Goal: Task Accomplishment & Management: Complete application form

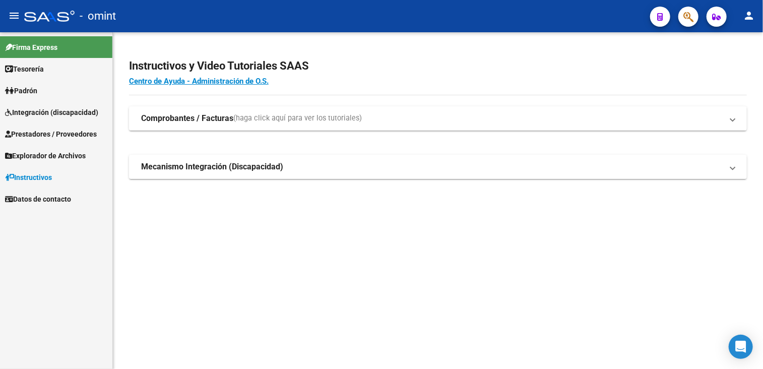
click at [34, 114] on span "Integración (discapacidad)" at bounding box center [51, 112] width 93 height 11
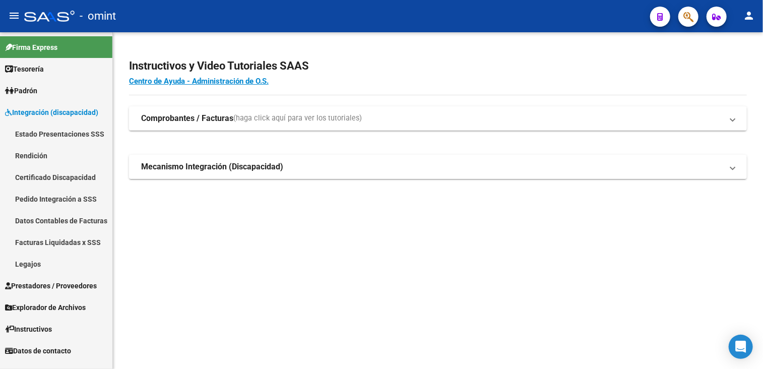
click at [31, 267] on link "Legajos" at bounding box center [56, 264] width 112 height 22
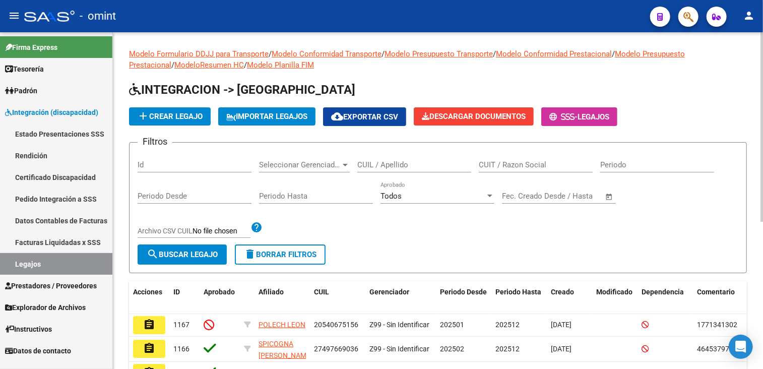
click at [406, 161] on input "CUIL / Apellido" at bounding box center [414, 164] width 114 height 9
type input "mena"
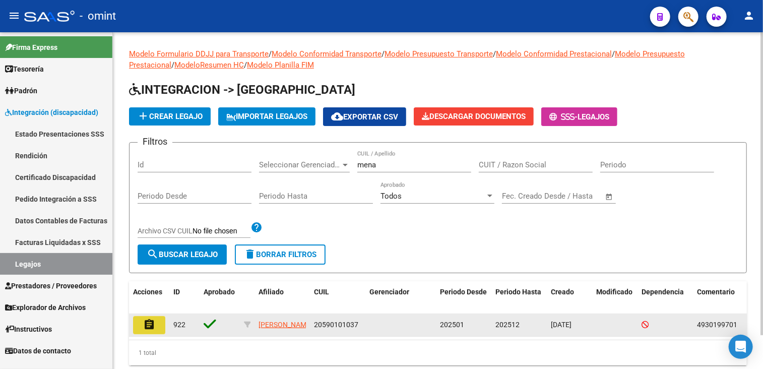
click at [153, 330] on mat-icon "assignment" at bounding box center [149, 325] width 12 height 12
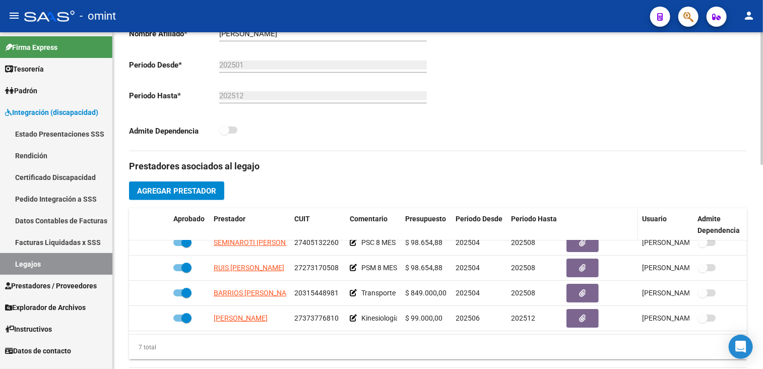
scroll to position [302, 0]
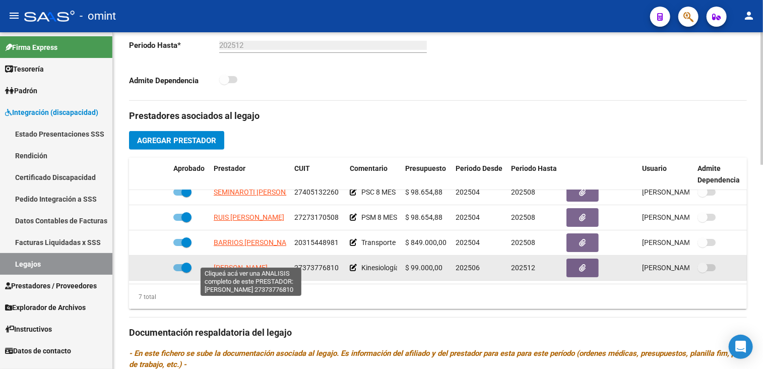
click at [236, 264] on span "[PERSON_NAME]" at bounding box center [241, 268] width 54 height 8
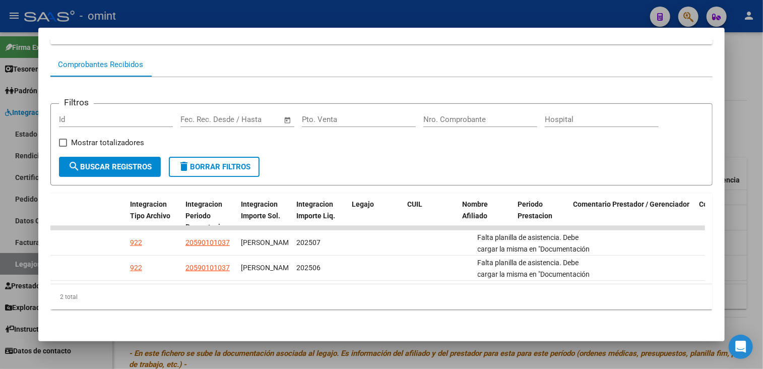
scroll to position [0, 0]
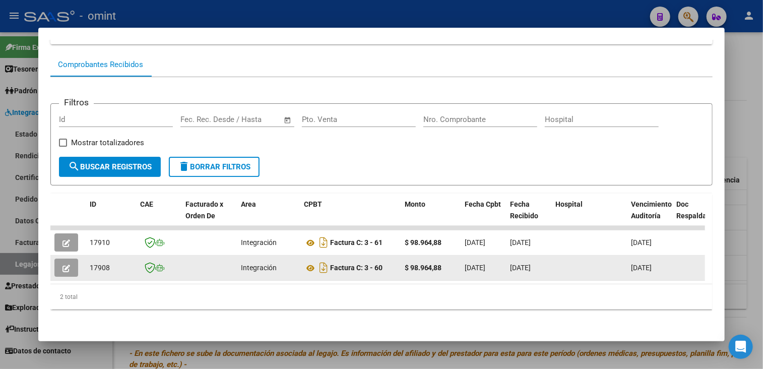
click at [71, 264] on button "button" at bounding box center [66, 268] width 24 height 18
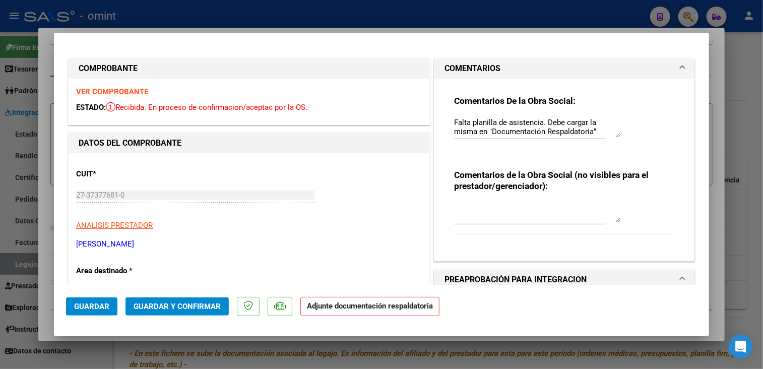
click at [126, 90] on strong "VER COMPROBANTE" at bounding box center [112, 91] width 72 height 9
click at [292, 22] on div at bounding box center [381, 184] width 763 height 369
type input "$ 0,00"
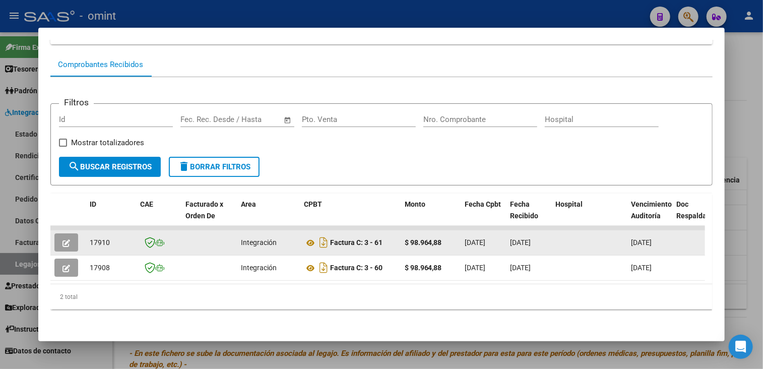
click at [61, 235] on button "button" at bounding box center [66, 242] width 24 height 18
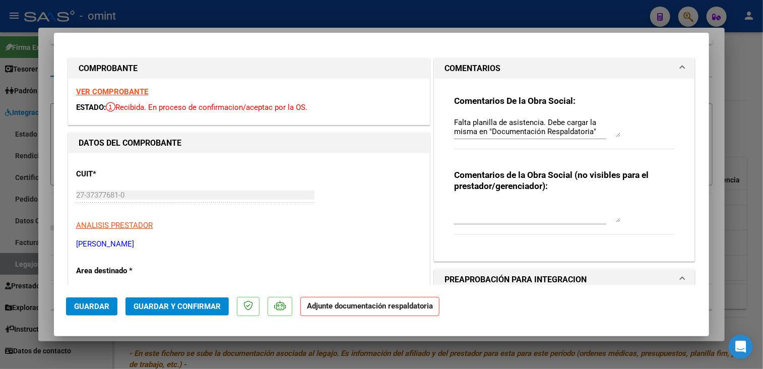
click at [128, 92] on strong "VER COMPROBANTE" at bounding box center [112, 91] width 72 height 9
click at [732, 79] on div at bounding box center [381, 184] width 763 height 369
type input "$ 0,00"
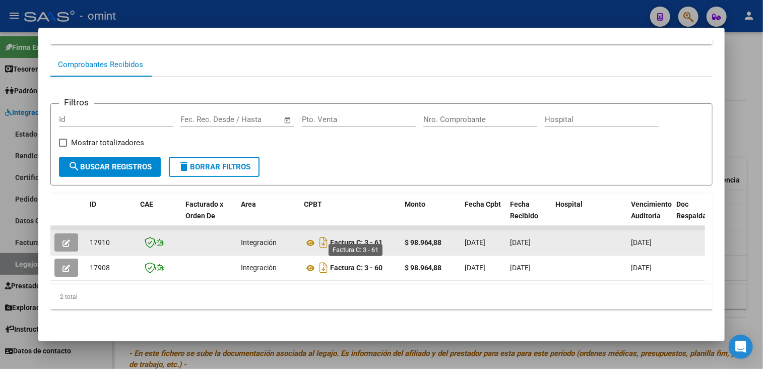
drag, startPoint x: 336, startPoint y: 234, endPoint x: 383, endPoint y: 234, distance: 46.9
click at [383, 239] on strong "Factura C: 3 - 61" at bounding box center [356, 243] width 52 height 8
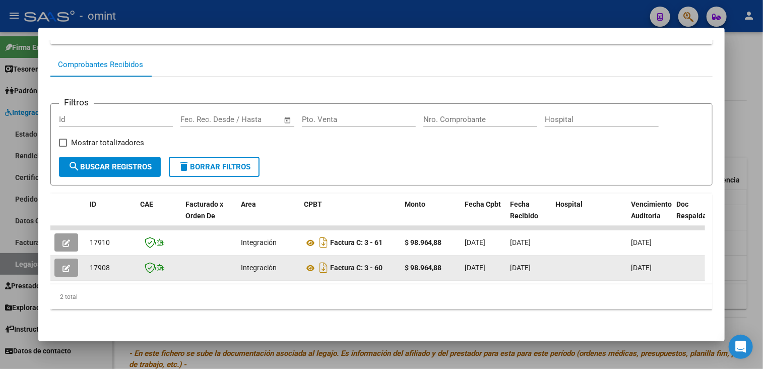
drag, startPoint x: 383, startPoint y: 234, endPoint x: 331, endPoint y: 262, distance: 58.8
click at [331, 264] on strong "Factura C: 3 - 60" at bounding box center [356, 268] width 52 height 8
click at [384, 264] on div "Factura C: 3 - 60" at bounding box center [350, 268] width 93 height 16
drag, startPoint x: 332, startPoint y: 261, endPoint x: 387, endPoint y: 259, distance: 55.0
click at [387, 260] on div "Factura C: 3 - 60" at bounding box center [350, 268] width 93 height 16
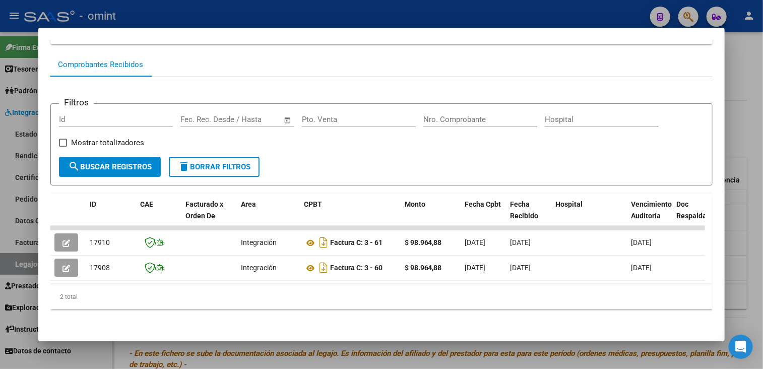
copy strong "Factura C: 3 - 60"
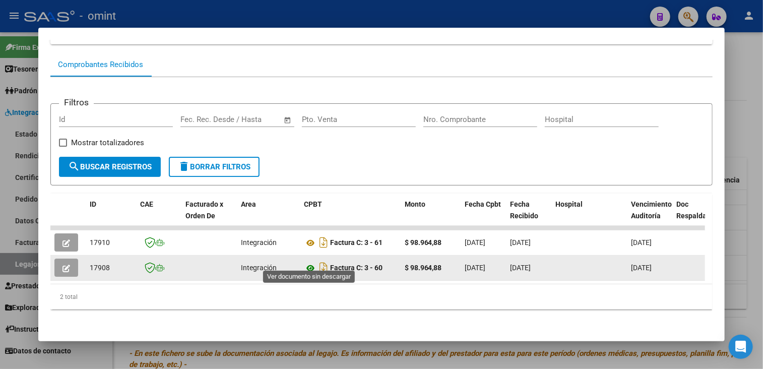
click at [306, 262] on icon at bounding box center [310, 268] width 13 height 12
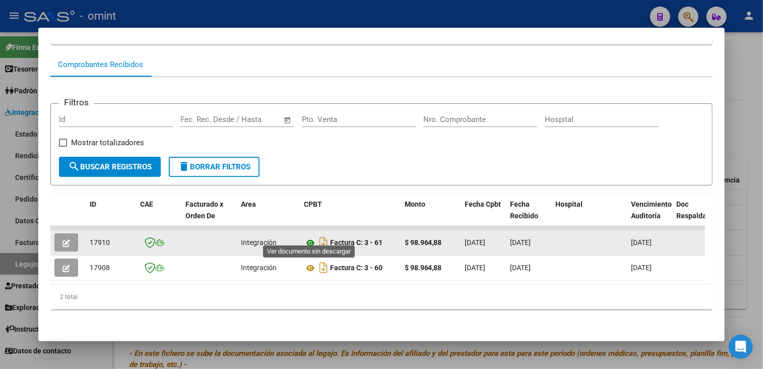
click at [309, 237] on icon at bounding box center [310, 243] width 13 height 12
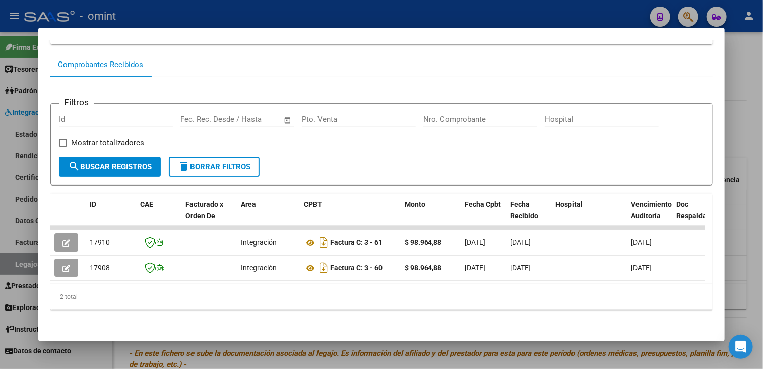
click at [320, 335] on mat-dialog-container "Análisis Prestador - CUIT: 27373776810 cloud_download Exportar CSV ABM ARCA Imp…" at bounding box center [381, 184] width 687 height 313
click at [321, 357] on div at bounding box center [381, 184] width 763 height 369
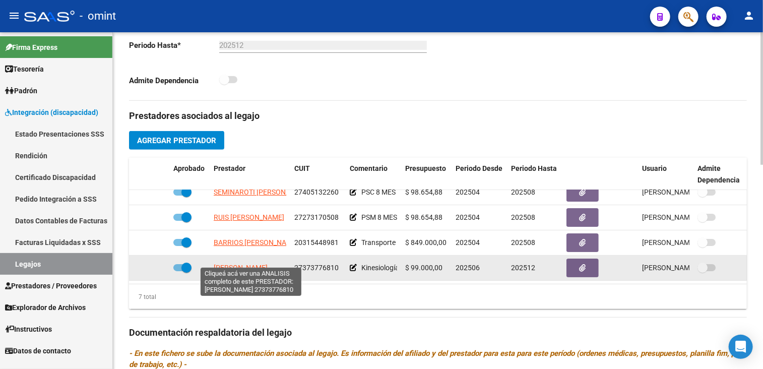
click at [260, 264] on span "[PERSON_NAME]" at bounding box center [241, 268] width 54 height 8
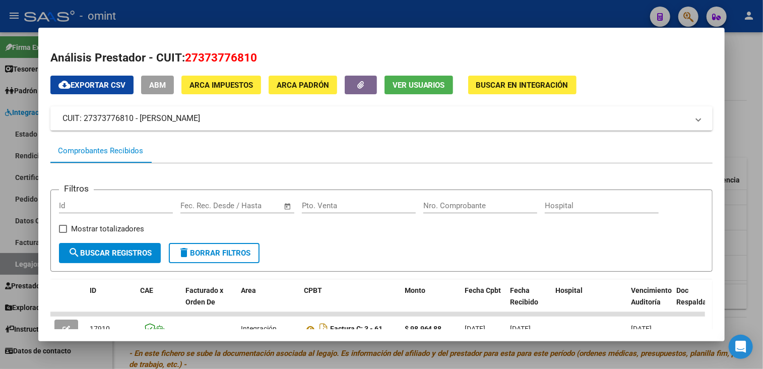
scroll to position [92, 0]
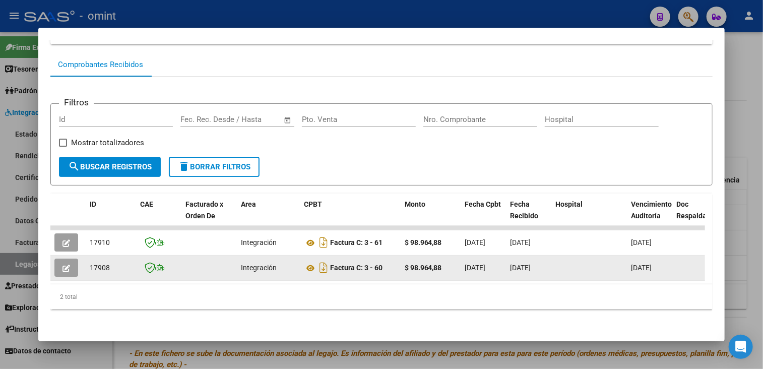
click at [68, 265] on icon "button" at bounding box center [66, 269] width 8 height 8
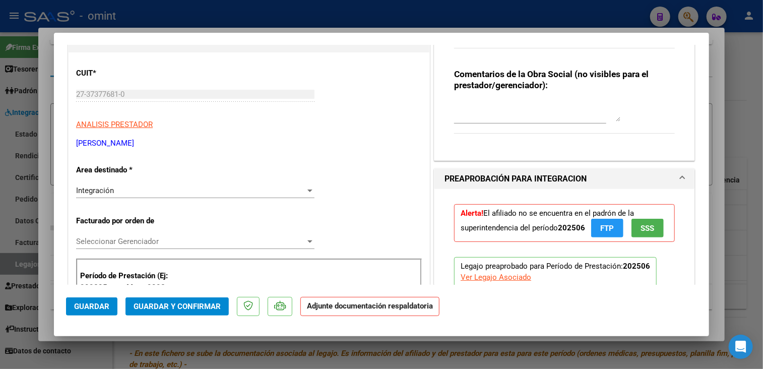
scroll to position [0, 0]
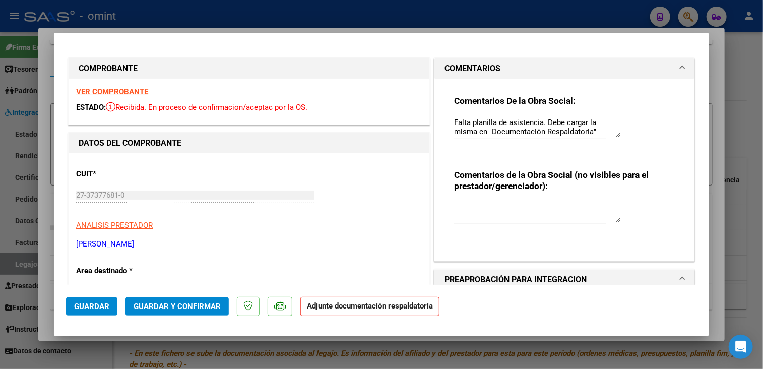
drag, startPoint x: 445, startPoint y: 345, endPoint x: 419, endPoint y: 363, distance: 32.2
click at [445, 345] on div at bounding box center [381, 184] width 763 height 369
click at [419, 363] on div at bounding box center [381, 184] width 763 height 369
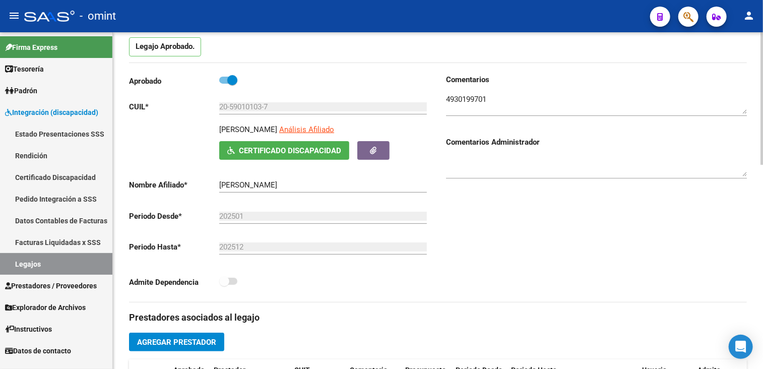
scroll to position [252, 0]
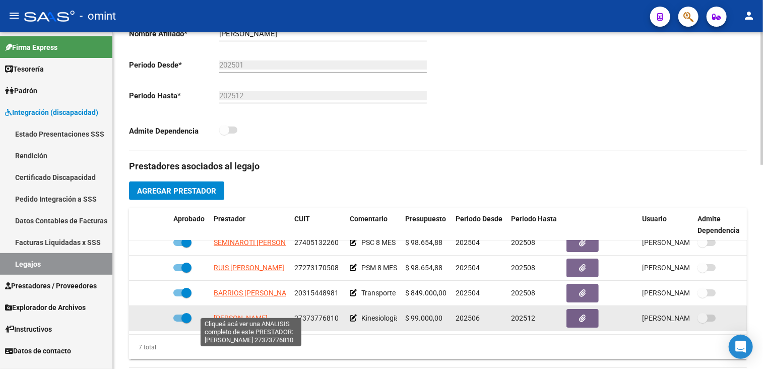
click at [240, 314] on span "[PERSON_NAME]" at bounding box center [241, 318] width 54 height 8
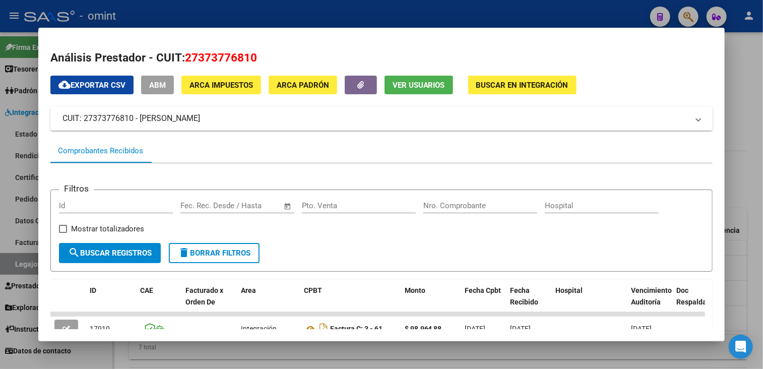
scroll to position [92, 0]
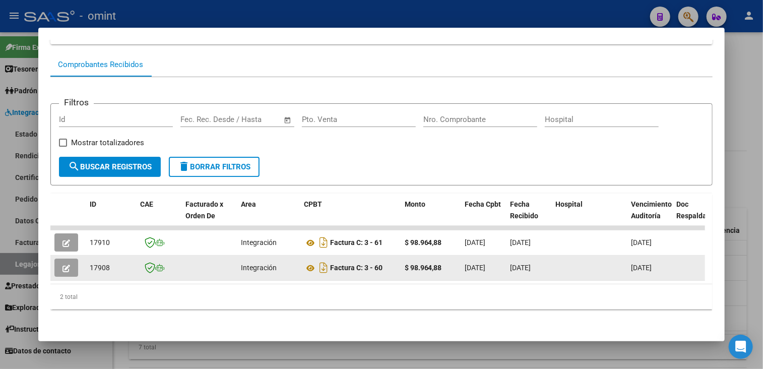
click at [62, 265] on icon "button" at bounding box center [66, 269] width 8 height 8
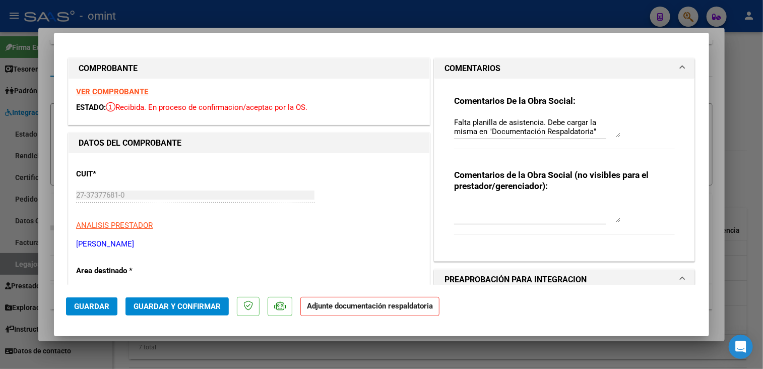
click at [99, 89] on strong "VER COMPROBANTE" at bounding box center [112, 91] width 72 height 9
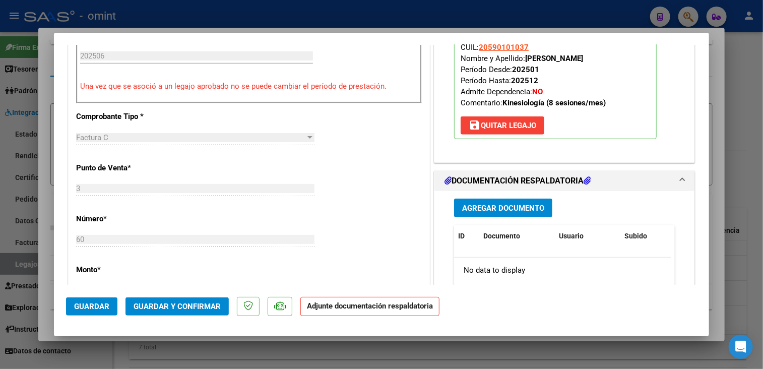
scroll to position [504, 0]
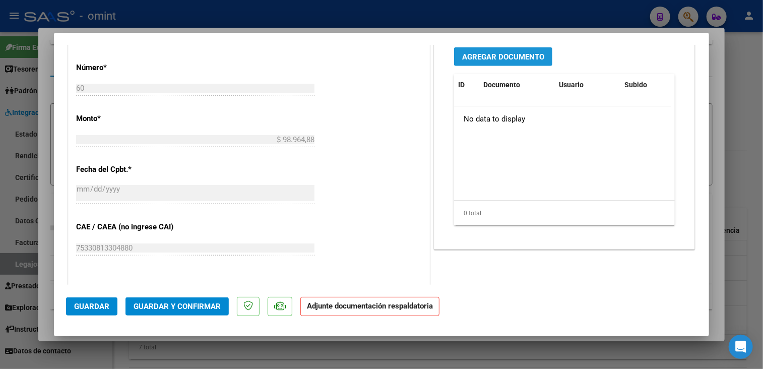
click at [506, 61] on span "Agregar Documento" at bounding box center [503, 56] width 82 height 9
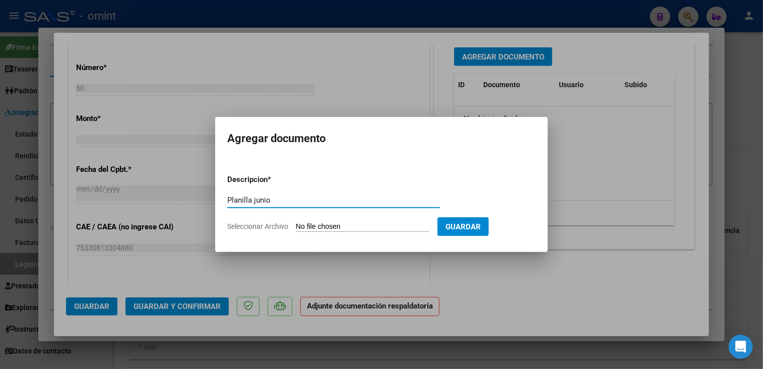
type input "Planilla junio"
click at [247, 226] on span "Seleccionar Archivo" at bounding box center [257, 226] width 61 height 8
click at [296, 226] on input "Seleccionar Archivo" at bounding box center [363, 227] width 134 height 10
type input "C:\fakepath\Image to PDF 20250818 13.42.17junio.pdf"
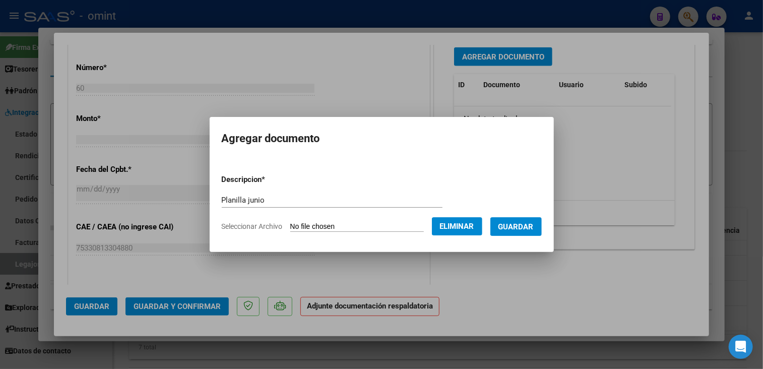
click at [521, 223] on span "Guardar" at bounding box center [515, 226] width 35 height 9
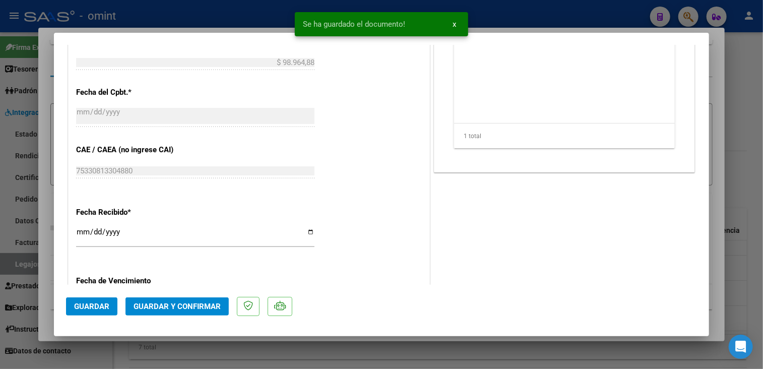
scroll to position [379, 0]
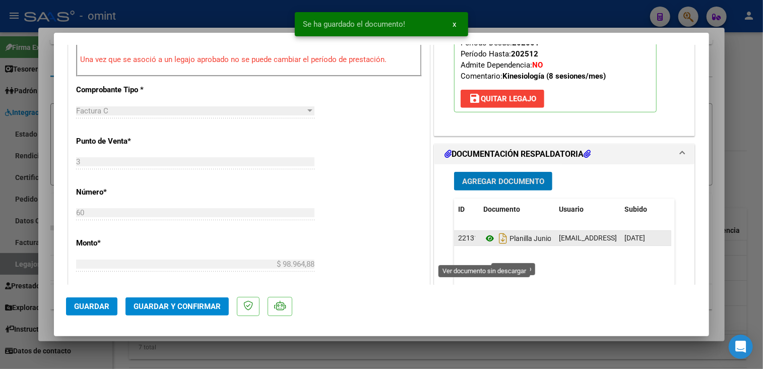
click at [484, 244] on icon at bounding box center [489, 238] width 13 height 12
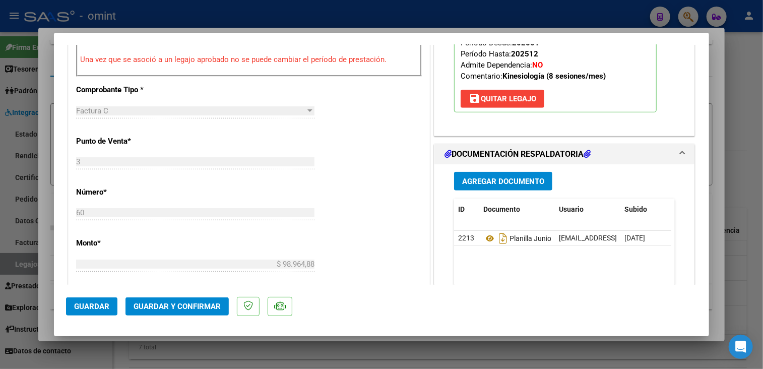
scroll to position [279, 0]
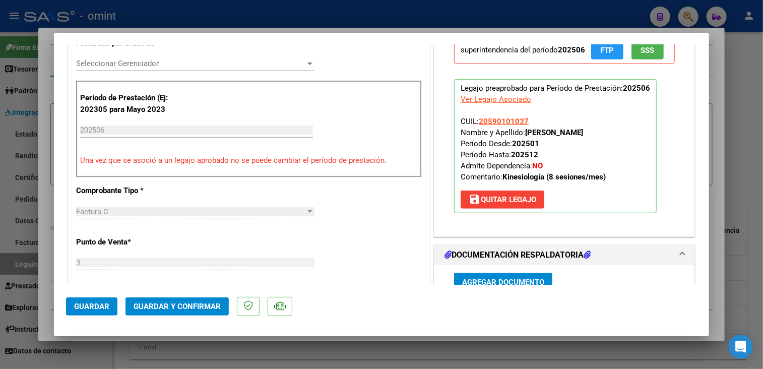
click at [200, 63] on span "Seleccionar Gerenciador" at bounding box center [190, 63] width 229 height 9
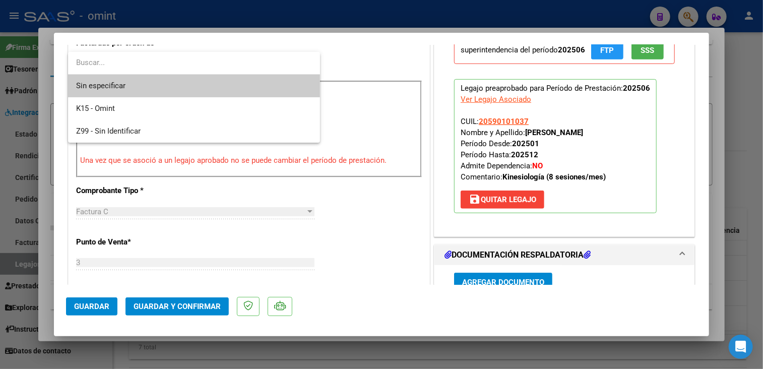
click at [175, 90] on span "Sin especificar" at bounding box center [194, 86] width 236 height 23
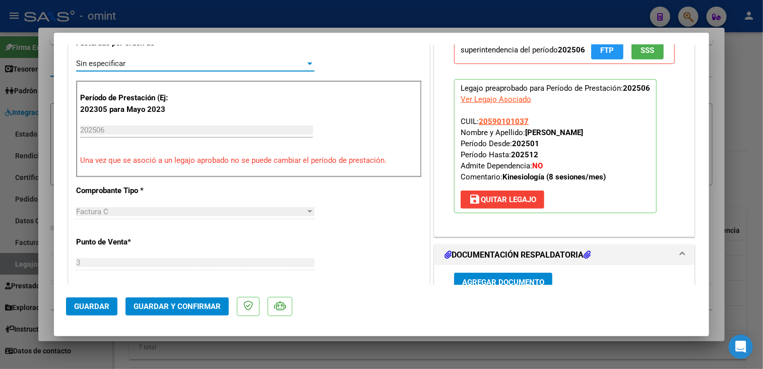
click at [174, 312] on button "Guardar y Confirmar" at bounding box center [176, 306] width 103 height 18
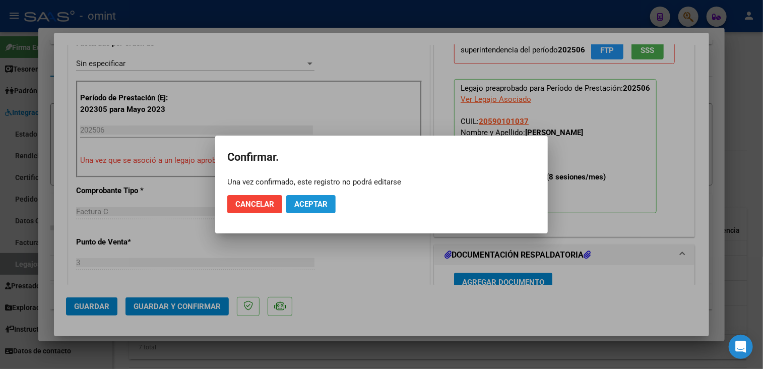
click at [314, 209] on button "Aceptar" at bounding box center [310, 204] width 49 height 18
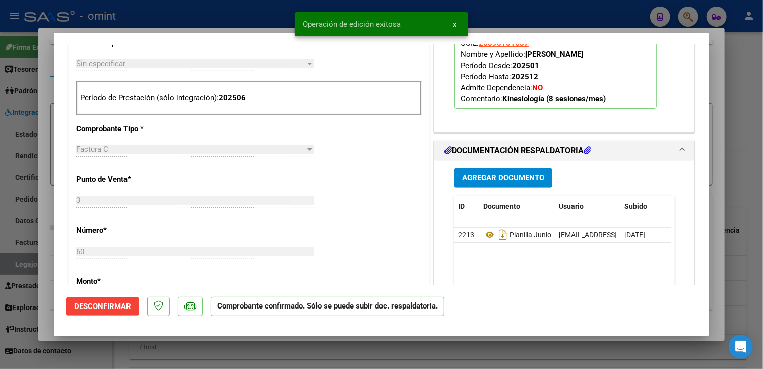
click at [244, 347] on div at bounding box center [381, 184] width 763 height 369
type input "$ 0,00"
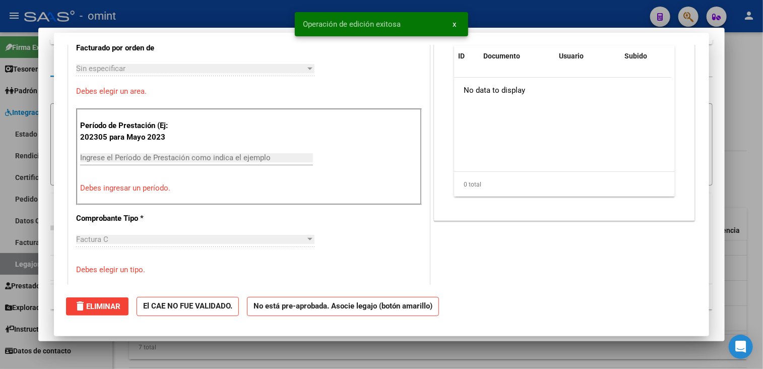
scroll to position [0, 0]
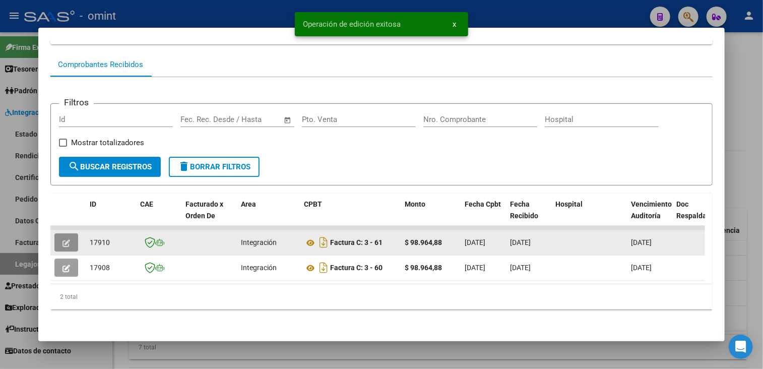
click at [63, 239] on icon "button" at bounding box center [66, 243] width 8 height 8
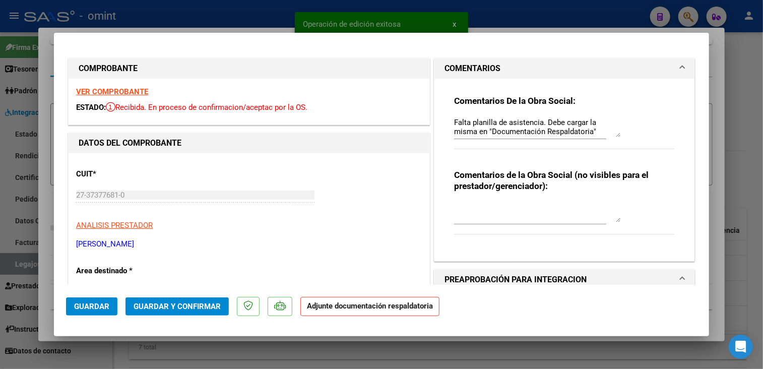
click at [144, 93] on strong "VER COMPROBANTE" at bounding box center [112, 91] width 72 height 9
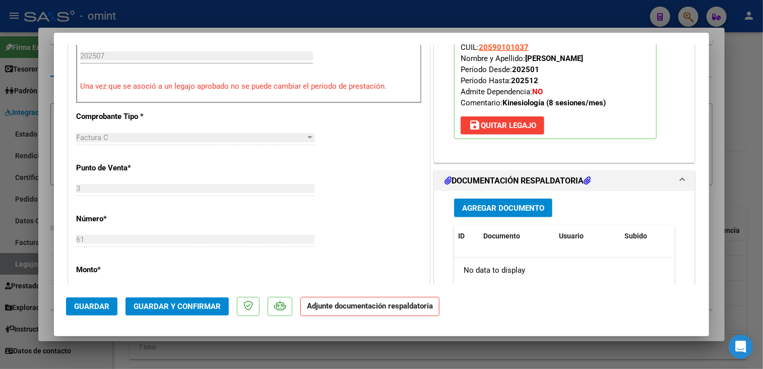
scroll to position [454, 0]
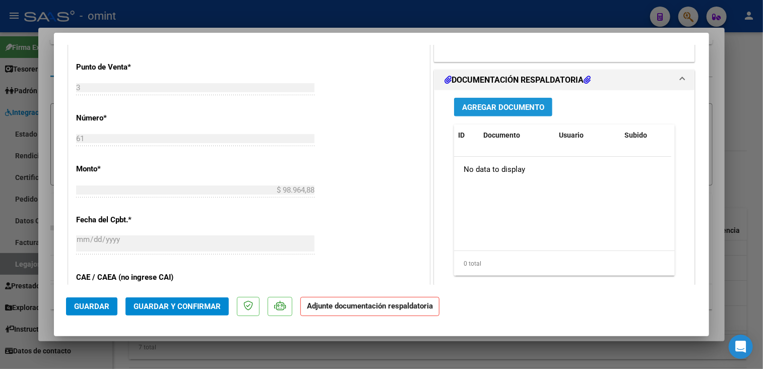
click at [507, 112] on span "Agregar Documento" at bounding box center [503, 107] width 82 height 9
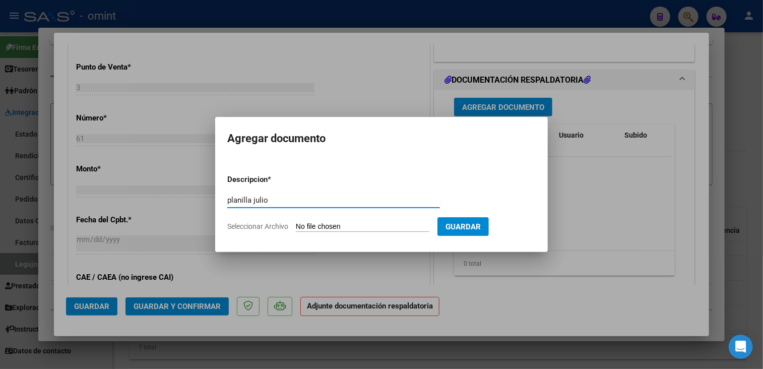
type input "planilla julio"
click at [242, 227] on span "Seleccionar Archivo" at bounding box center [257, 226] width 61 height 8
click at [296, 227] on input "Seleccionar Archivo" at bounding box center [363, 227] width 134 height 10
type input "C:\fakepath\Image to PDF 20250818 13.43.01julio.pdf"
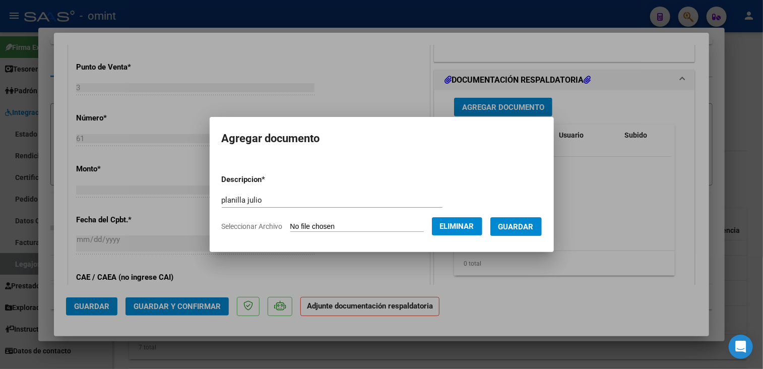
click at [534, 229] on span "Guardar" at bounding box center [515, 226] width 35 height 9
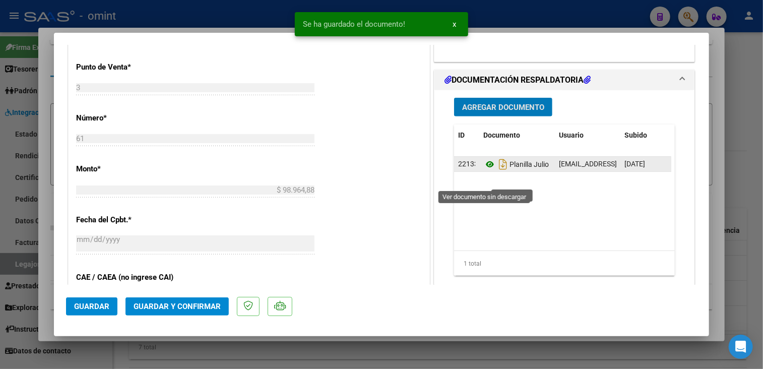
click at [485, 170] on icon at bounding box center [489, 164] width 13 height 12
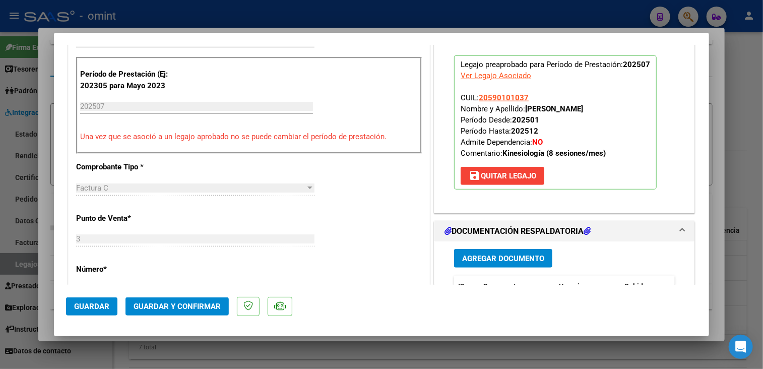
scroll to position [202, 0]
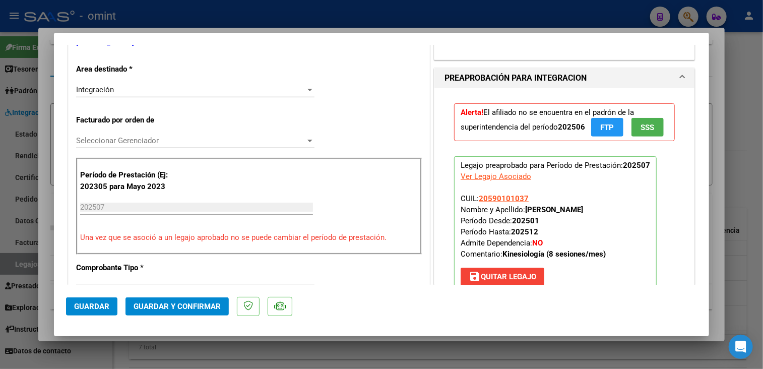
click at [175, 143] on span "Seleccionar Gerenciador" at bounding box center [190, 140] width 229 height 9
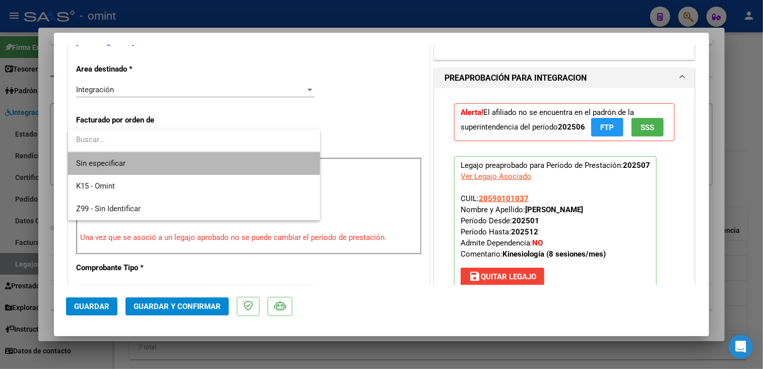
click at [155, 158] on span "Sin especificar" at bounding box center [194, 163] width 236 height 23
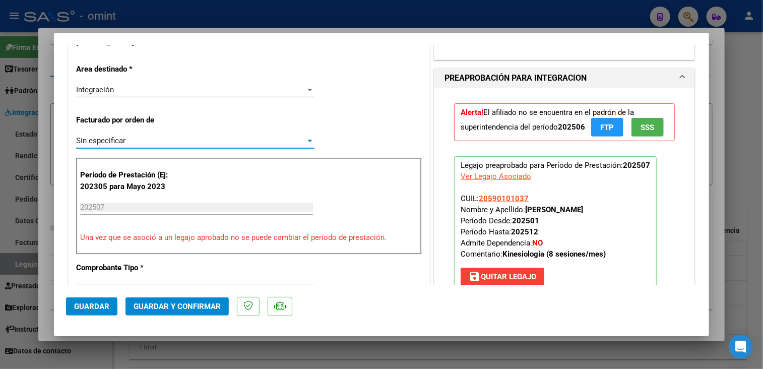
click at [158, 308] on span "Guardar y Confirmar" at bounding box center [177, 306] width 87 height 9
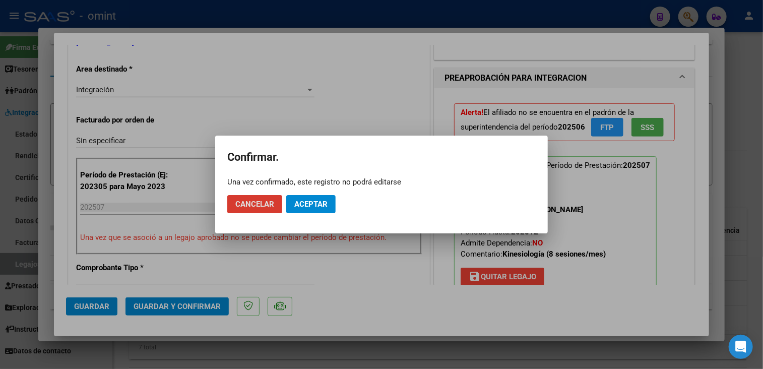
click at [327, 206] on span "Aceptar" at bounding box center [310, 204] width 33 height 9
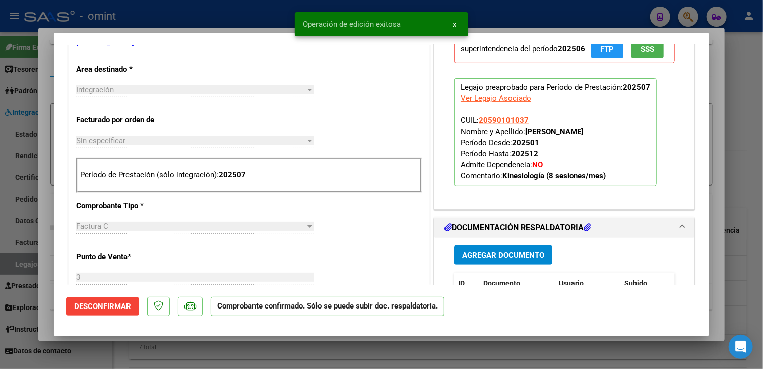
click at [286, 357] on div at bounding box center [381, 184] width 763 height 369
type input "$ 0,00"
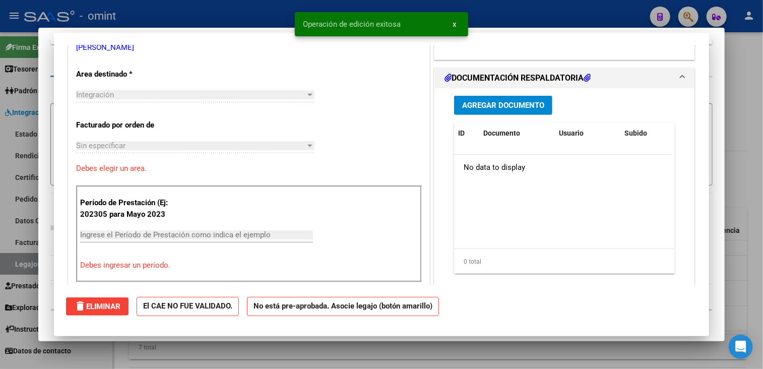
scroll to position [0, 0]
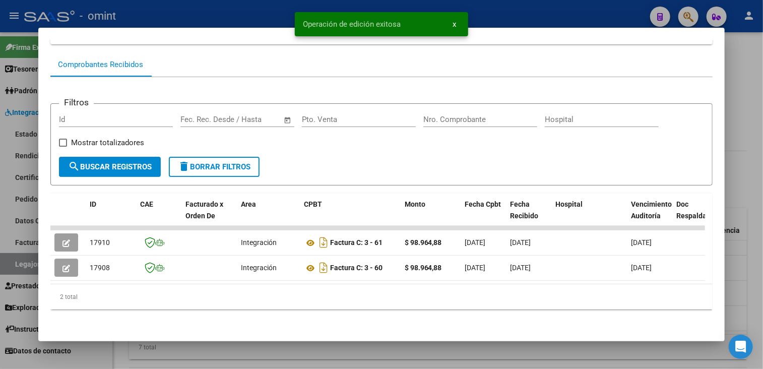
click at [421, 358] on div at bounding box center [381, 184] width 763 height 369
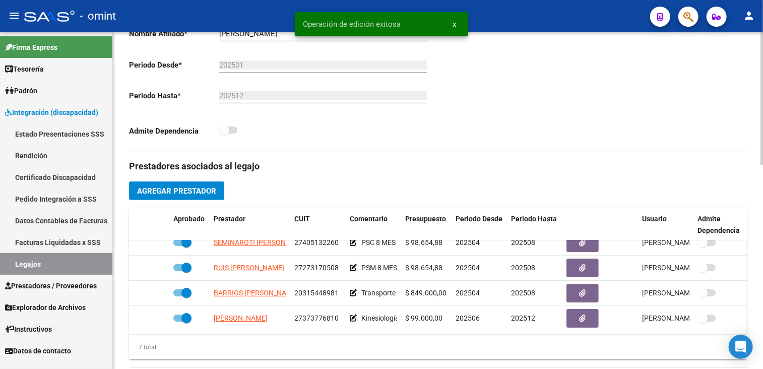
scroll to position [101, 0]
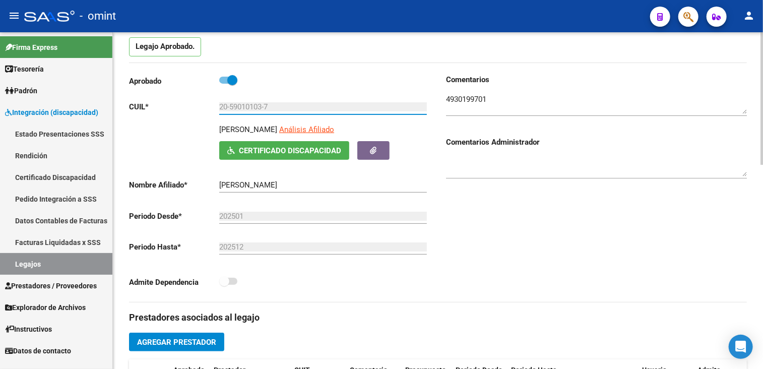
drag, startPoint x: 220, startPoint y: 105, endPoint x: 278, endPoint y: 106, distance: 57.5
click at [278, 106] on input "20-59010103-7" at bounding box center [323, 106] width 208 height 9
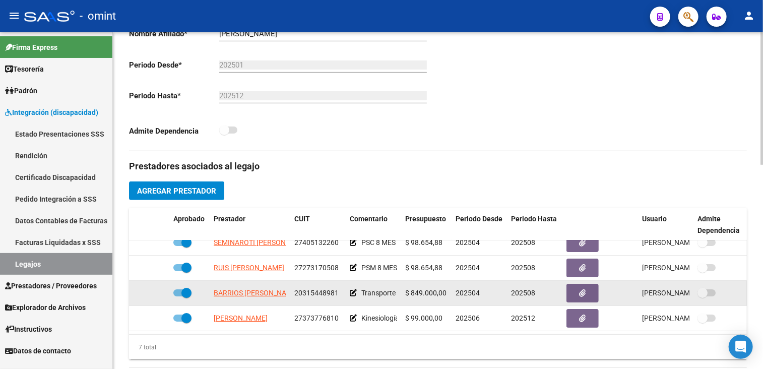
click at [319, 289] on span "20315448981" at bounding box center [316, 293] width 44 height 8
copy span "20315448981"
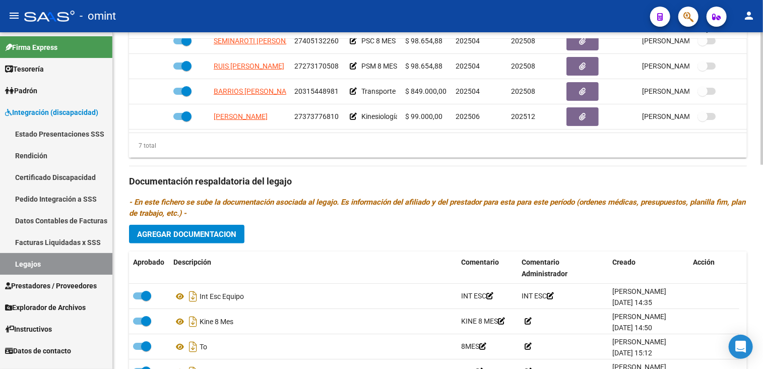
scroll to position [353, 0]
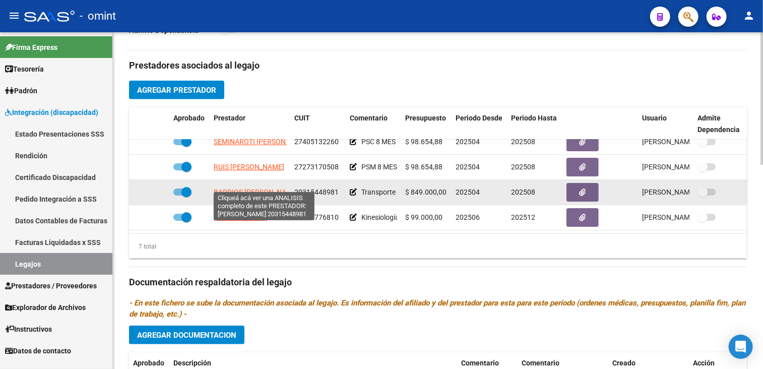
click at [231, 188] on span "BARRIOS [PERSON_NAME]" at bounding box center [256, 192] width 85 height 8
type textarea "20315448981"
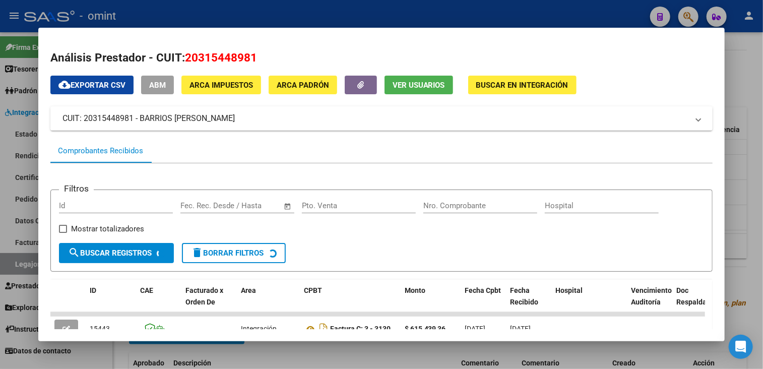
scroll to position [151, 0]
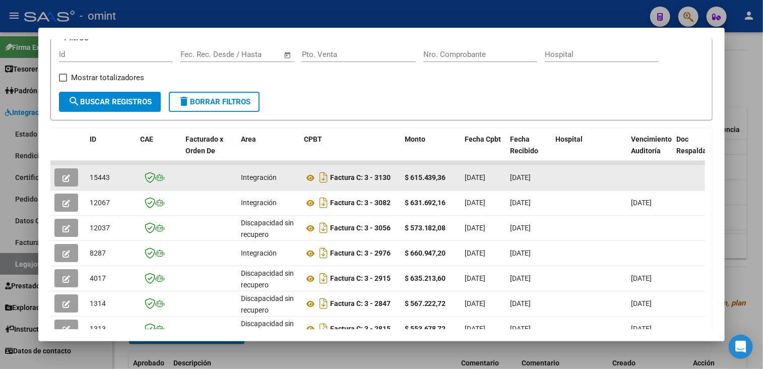
click at [71, 178] on button "button" at bounding box center [66, 177] width 24 height 18
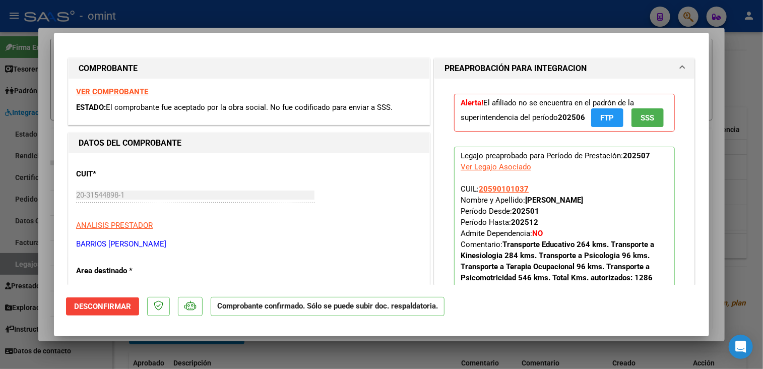
click at [174, 355] on div at bounding box center [381, 184] width 763 height 369
type input "$ 0,00"
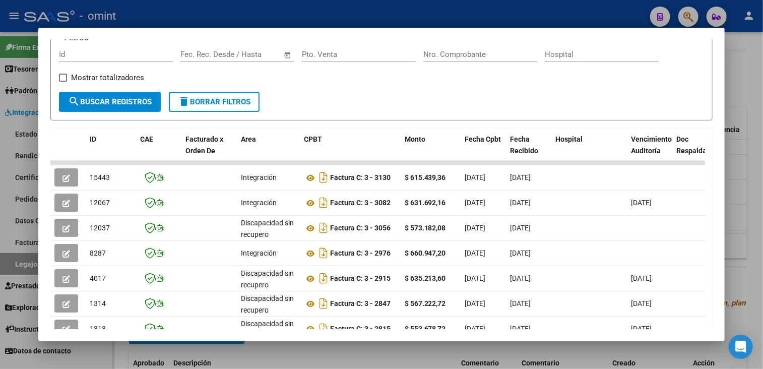
click at [174, 355] on div at bounding box center [381, 184] width 763 height 369
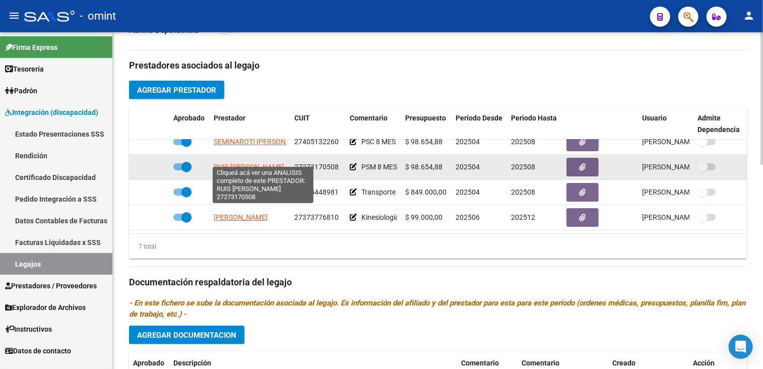
click at [230, 163] on span "RUIS [PERSON_NAME]" at bounding box center [249, 167] width 71 height 8
type textarea "27273170508"
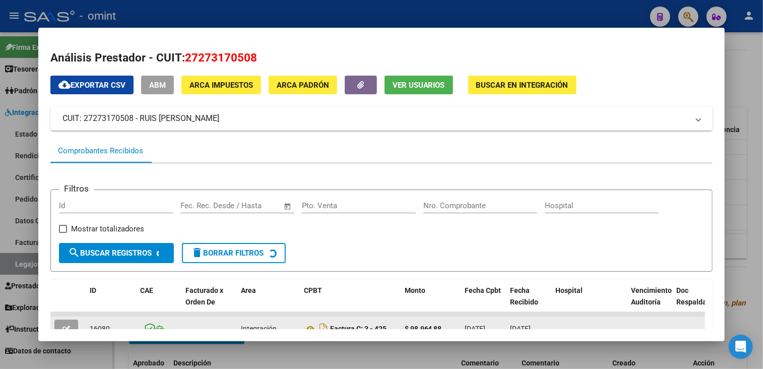
scroll to position [101, 0]
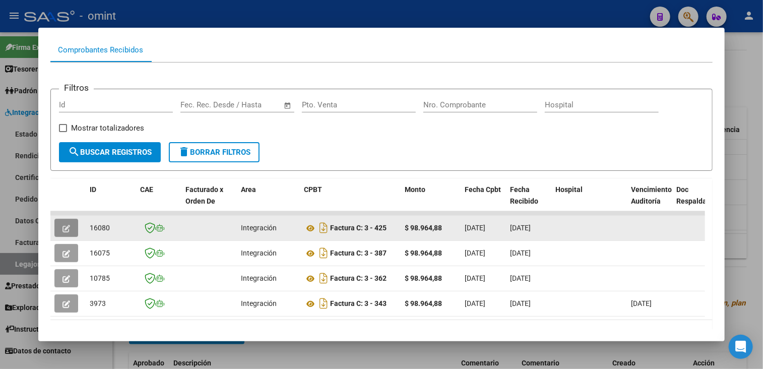
click at [58, 224] on button "button" at bounding box center [66, 228] width 24 height 18
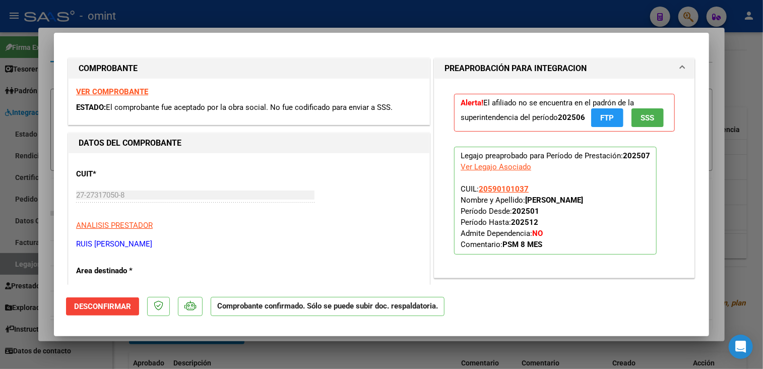
click at [87, 352] on div at bounding box center [381, 184] width 763 height 369
type input "$ 0,00"
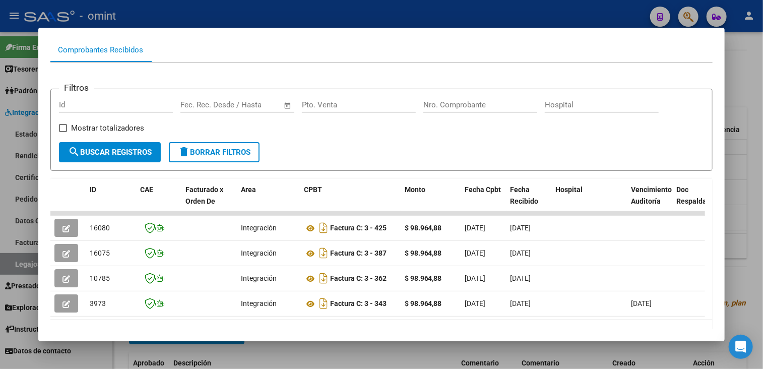
click at [351, 353] on div at bounding box center [381, 184] width 763 height 369
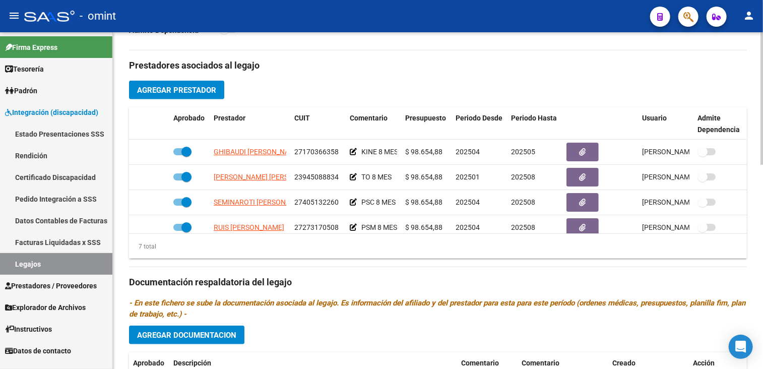
scroll to position [76, 0]
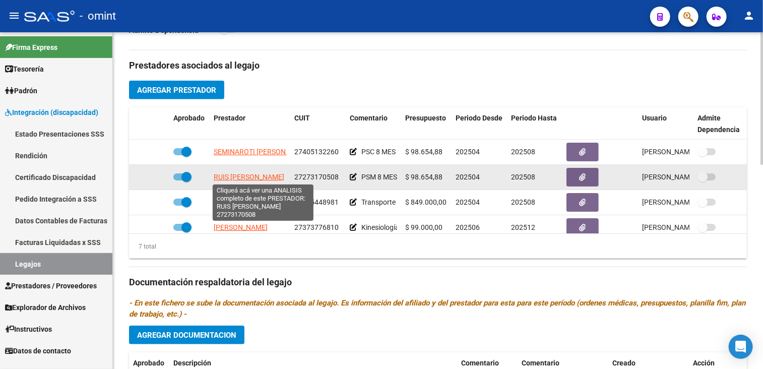
click at [238, 173] on span "RUIS [PERSON_NAME]" at bounding box center [249, 177] width 71 height 8
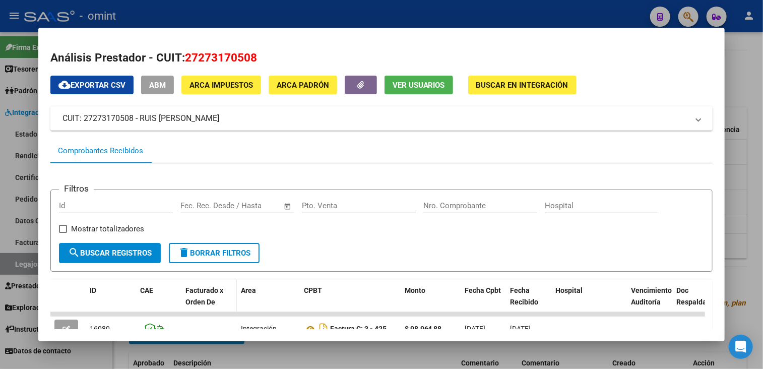
scroll to position [101, 0]
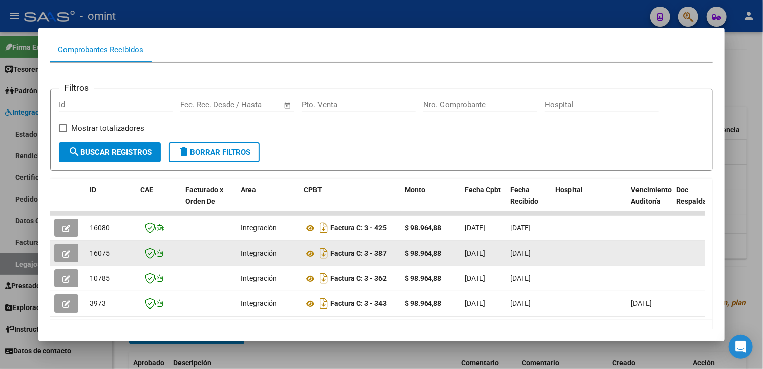
click at [66, 258] on button "button" at bounding box center [66, 253] width 24 height 18
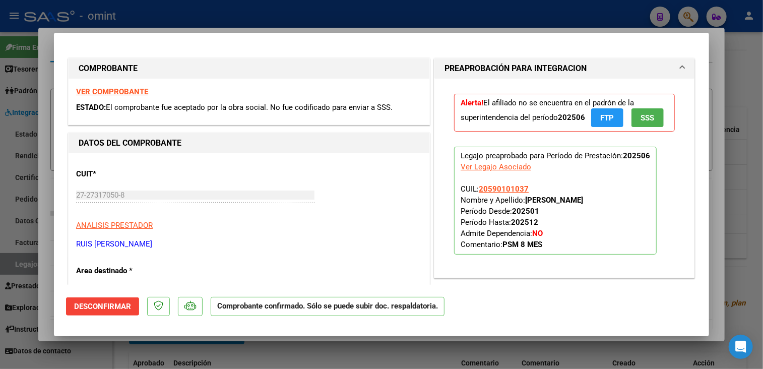
click at [110, 353] on div at bounding box center [381, 184] width 763 height 369
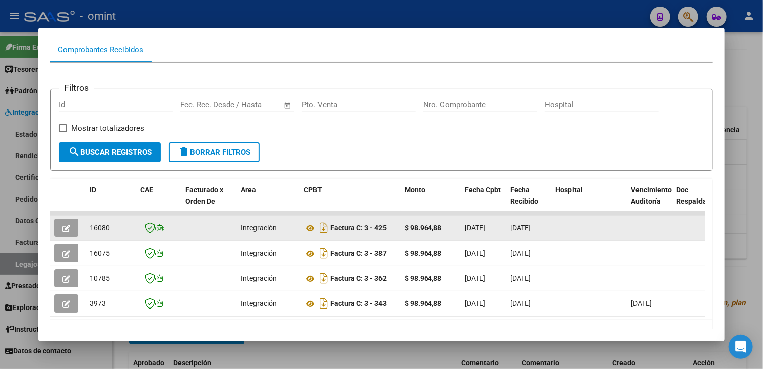
click at [72, 225] on button "button" at bounding box center [66, 228] width 24 height 18
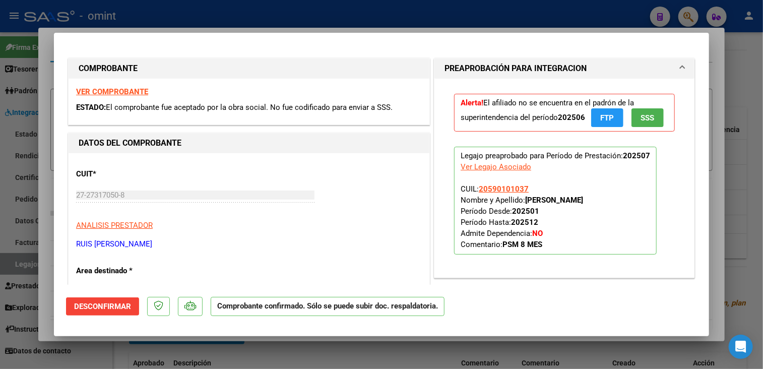
click at [97, 359] on div at bounding box center [381, 184] width 763 height 369
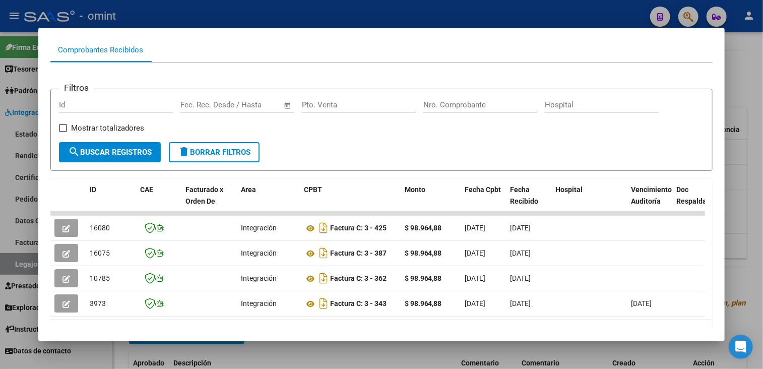
click at [97, 359] on div at bounding box center [381, 184] width 763 height 369
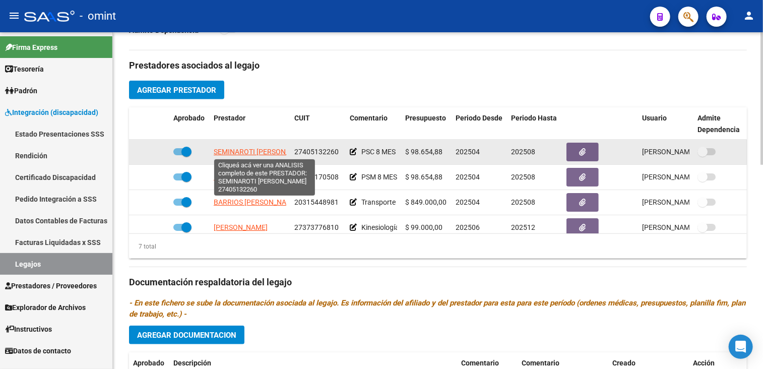
click at [221, 149] on span "SEMINAROTI [PERSON_NAME]" at bounding box center [262, 152] width 97 height 8
type textarea "27405132260"
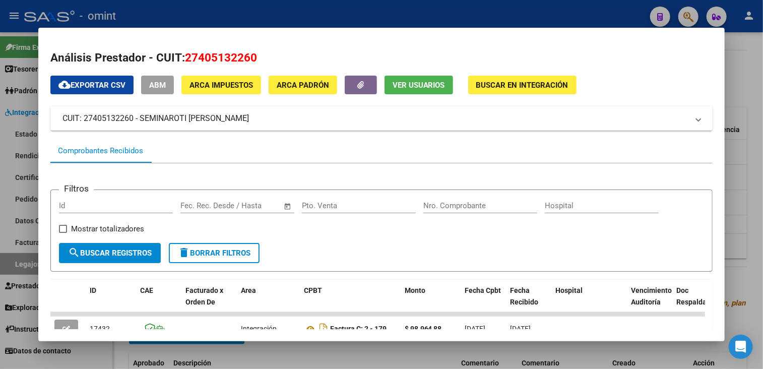
scroll to position [168, 0]
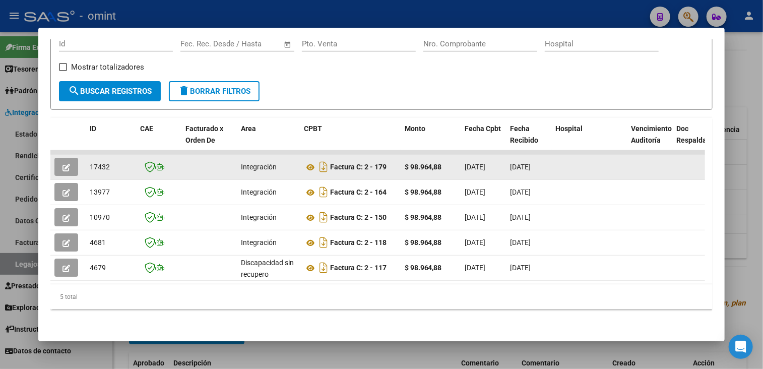
click at [71, 158] on button "button" at bounding box center [66, 167] width 24 height 18
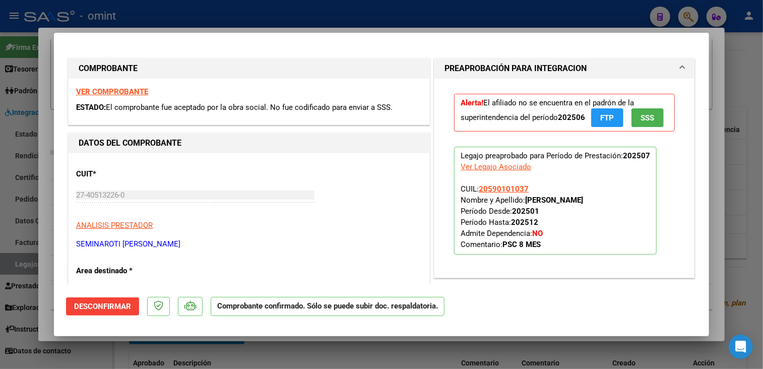
click at [97, 361] on div at bounding box center [381, 184] width 763 height 369
type input "$ 0,00"
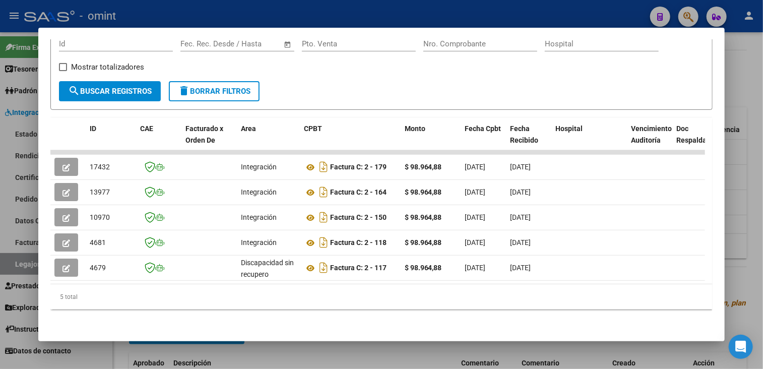
click at [97, 361] on div at bounding box center [381, 184] width 763 height 369
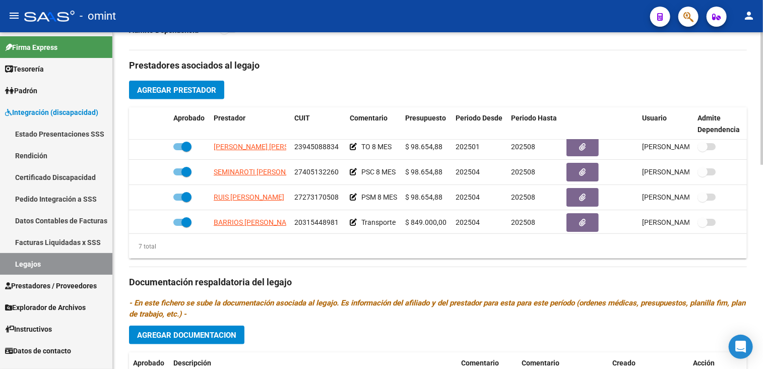
scroll to position [35, 0]
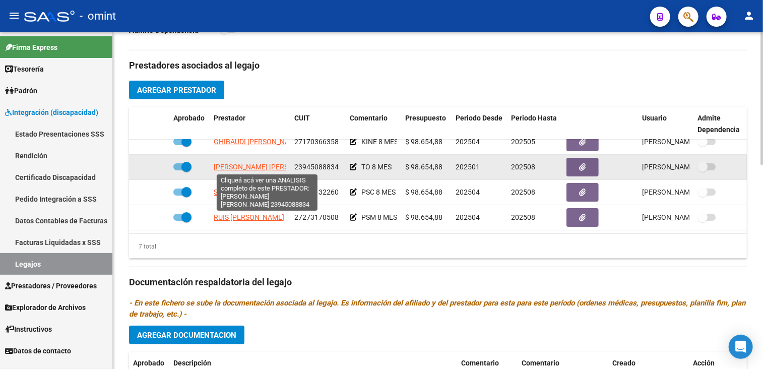
click at [231, 165] on span "[PERSON_NAME] [PERSON_NAME]" at bounding box center [268, 167] width 109 height 8
type textarea "23945088834"
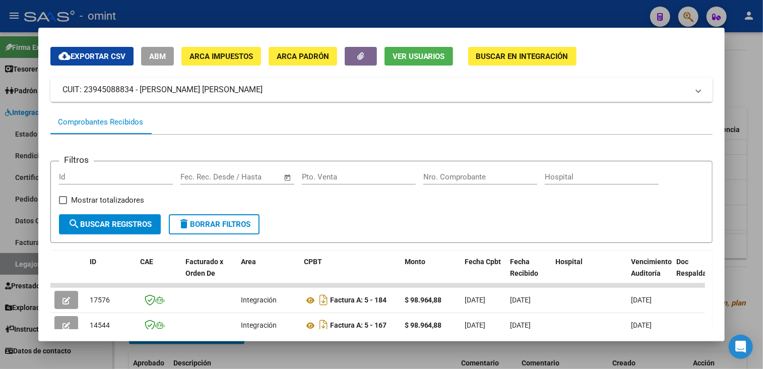
scroll to position [130, 0]
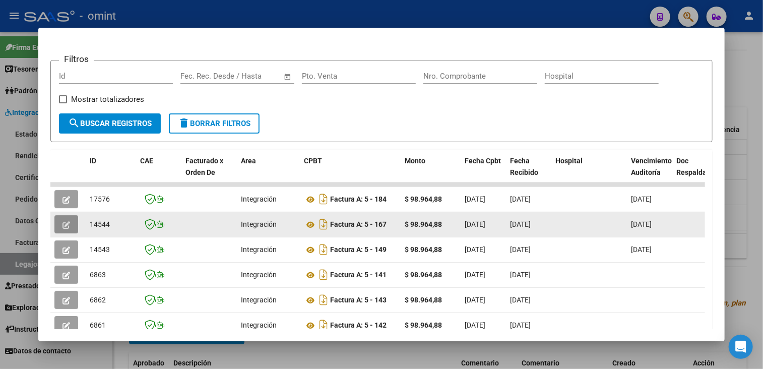
click at [65, 220] on span "button" at bounding box center [66, 224] width 8 height 9
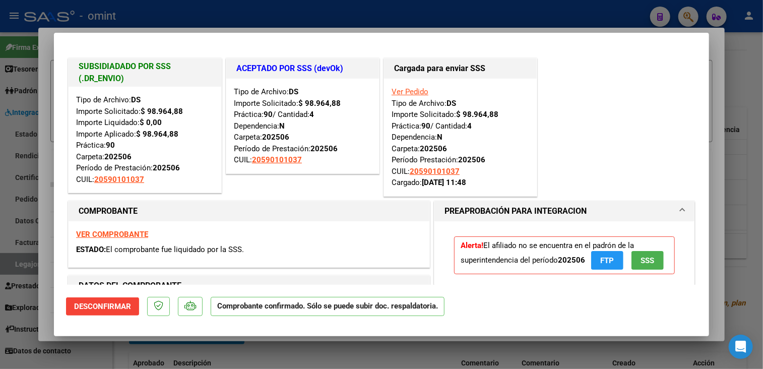
click at [88, 354] on div at bounding box center [381, 184] width 763 height 369
type input "$ 0,00"
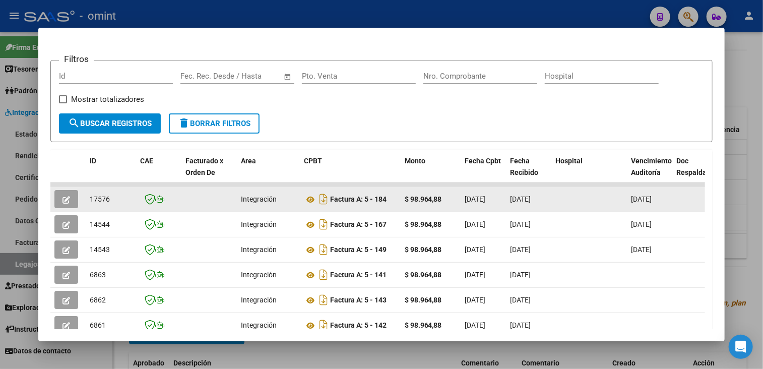
click at [73, 202] on button "button" at bounding box center [66, 199] width 24 height 18
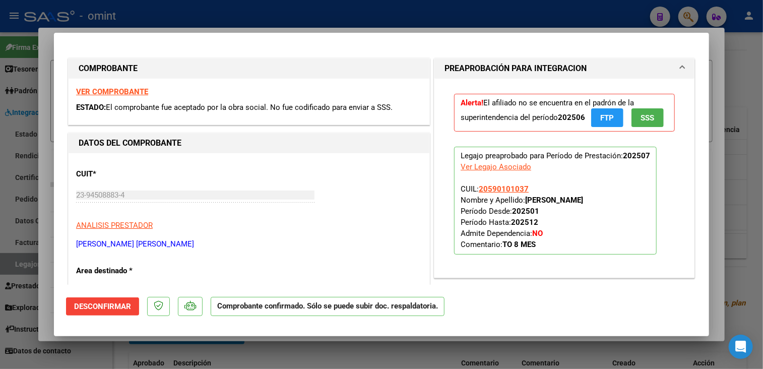
click at [99, 344] on div at bounding box center [381, 184] width 763 height 369
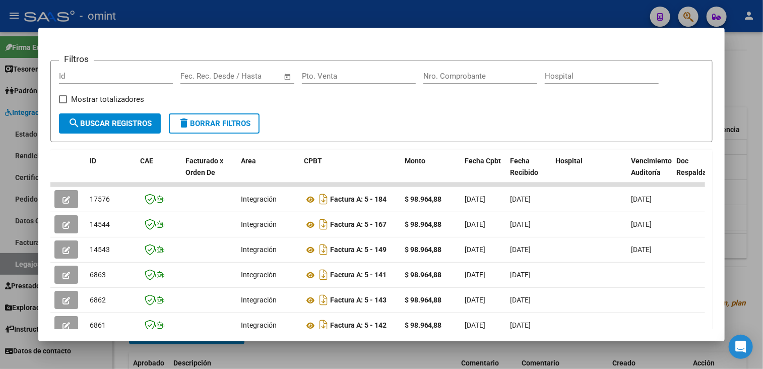
click at [99, 344] on div at bounding box center [381, 184] width 763 height 369
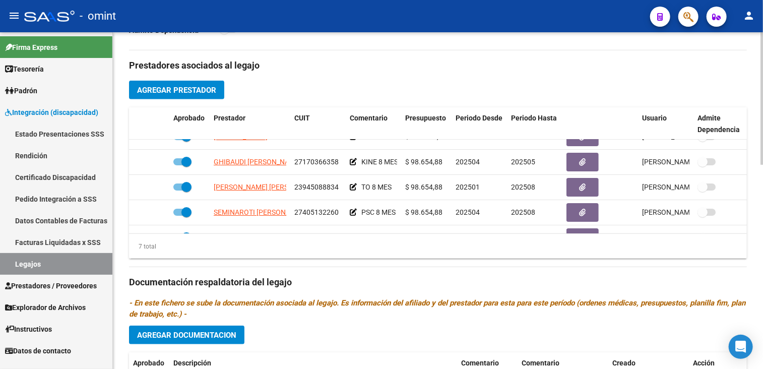
scroll to position [0, 0]
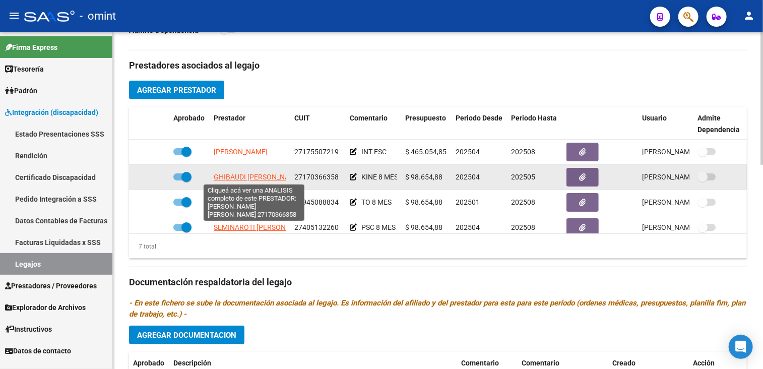
click at [261, 177] on span "GHIBAUDI [PERSON_NAME]" at bounding box center [258, 177] width 88 height 8
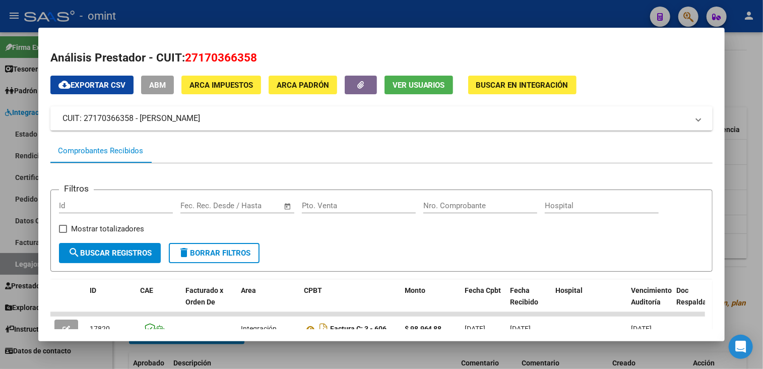
scroll to position [101, 0]
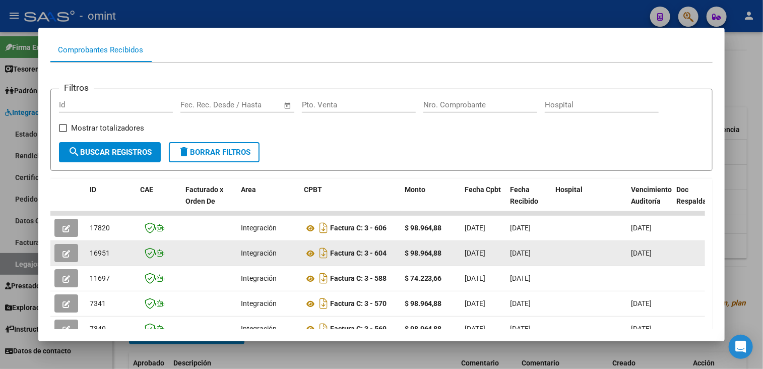
click at [65, 250] on icon "button" at bounding box center [66, 254] width 8 height 8
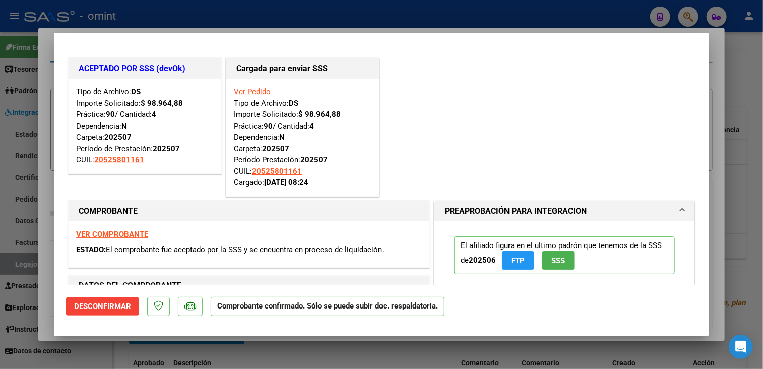
click at [86, 350] on div at bounding box center [381, 184] width 763 height 369
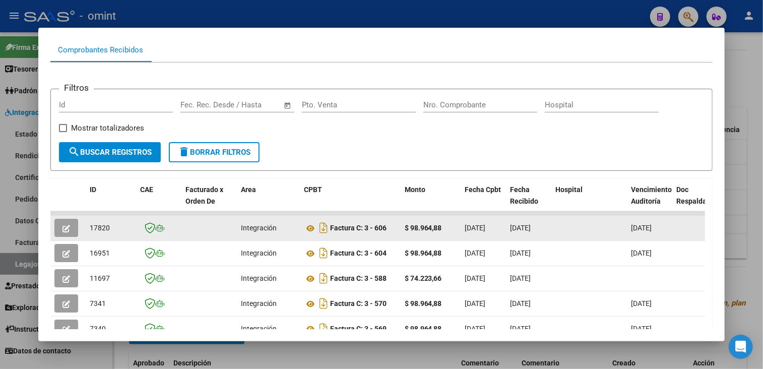
click at [71, 229] on button "button" at bounding box center [66, 228] width 24 height 18
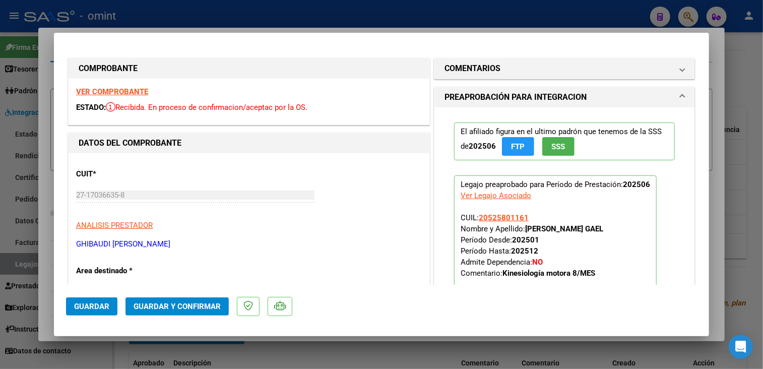
click at [141, 86] on div "VER COMPROBANTE ESTADO: Recibida. En proceso de confirmacion/aceptac por la OS." at bounding box center [249, 102] width 361 height 46
click at [139, 94] on strong "VER COMPROBANTE" at bounding box center [112, 91] width 72 height 9
click at [194, 356] on div at bounding box center [381, 184] width 763 height 369
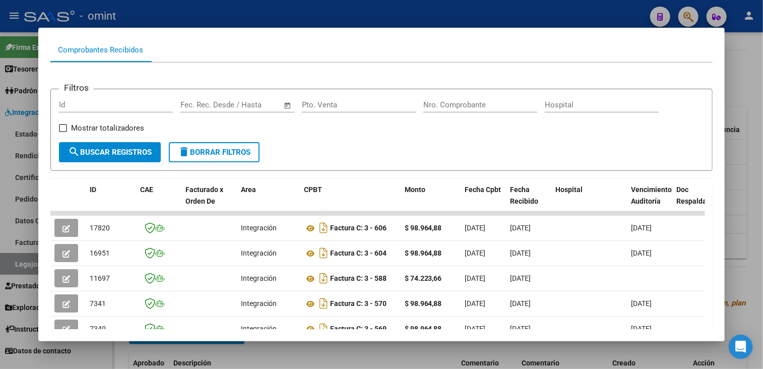
click at [256, 353] on div at bounding box center [381, 184] width 763 height 369
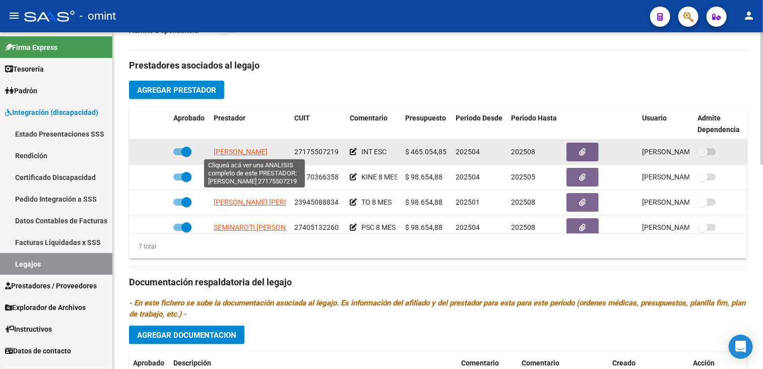
click at [240, 150] on span "[PERSON_NAME]" at bounding box center [241, 152] width 54 height 8
type textarea "27175507219"
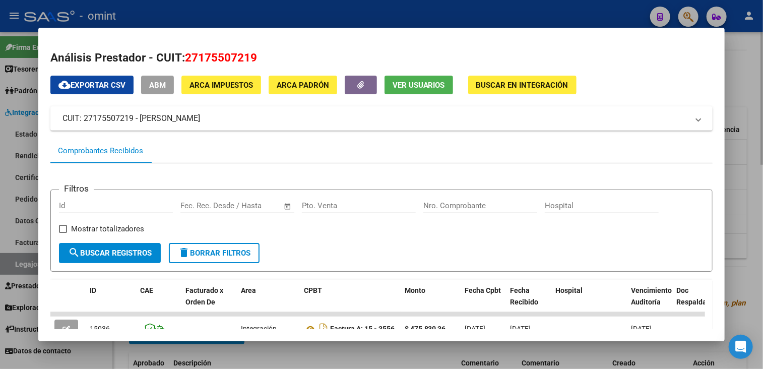
click at [277, 348] on div at bounding box center [381, 184] width 763 height 369
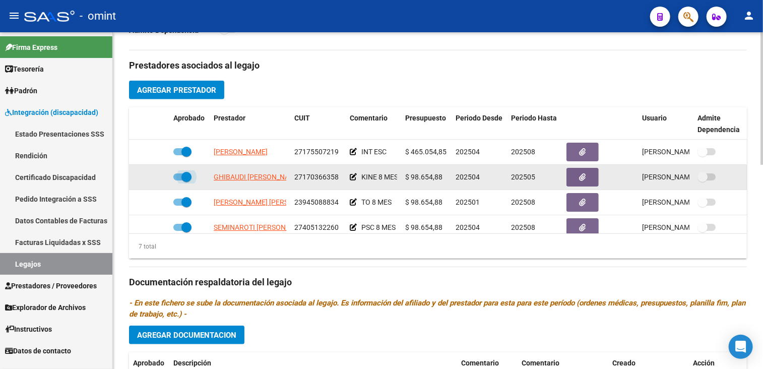
click at [184, 178] on span at bounding box center [186, 177] width 10 height 10
click at [178, 180] on input "checkbox" at bounding box center [178, 180] width 1 height 1
checkbox input "false"
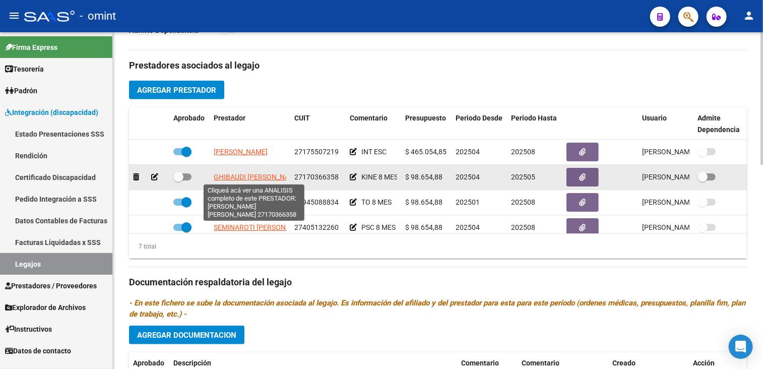
click at [246, 175] on span "GHIBAUDI [PERSON_NAME]" at bounding box center [258, 177] width 88 height 8
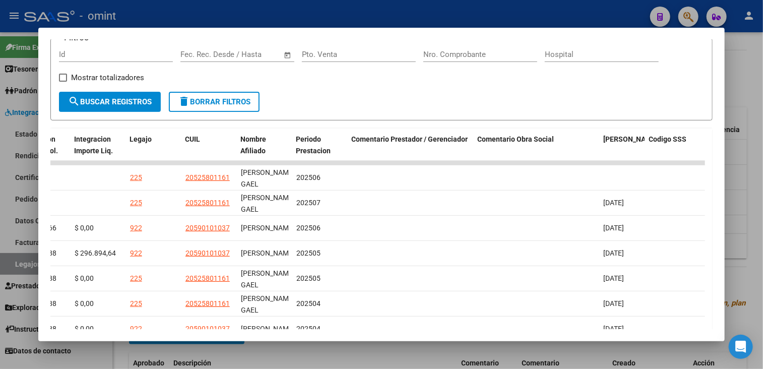
scroll to position [252, 0]
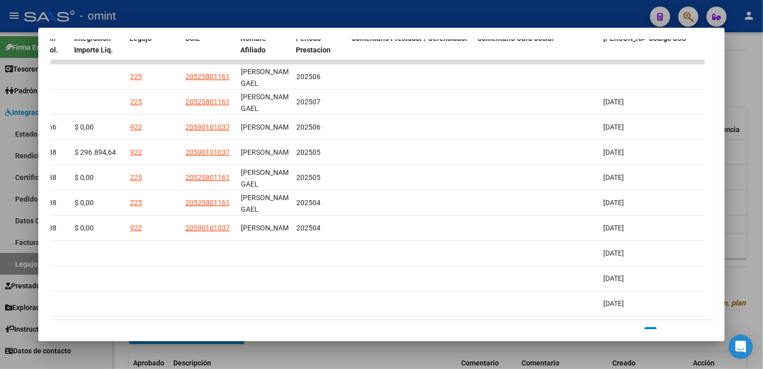
click at [731, 70] on div at bounding box center [381, 184] width 763 height 369
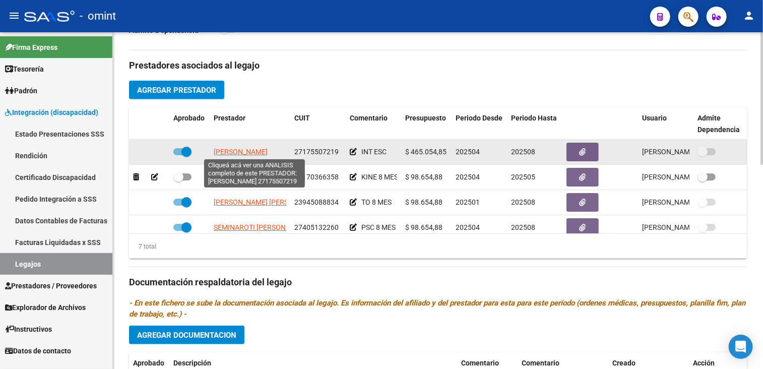
click at [244, 153] on span "[PERSON_NAME]" at bounding box center [241, 152] width 54 height 8
type textarea "27175507219"
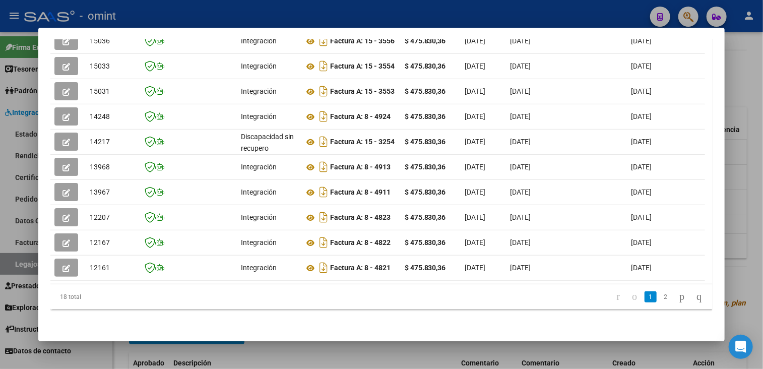
scroll to position [243, 0]
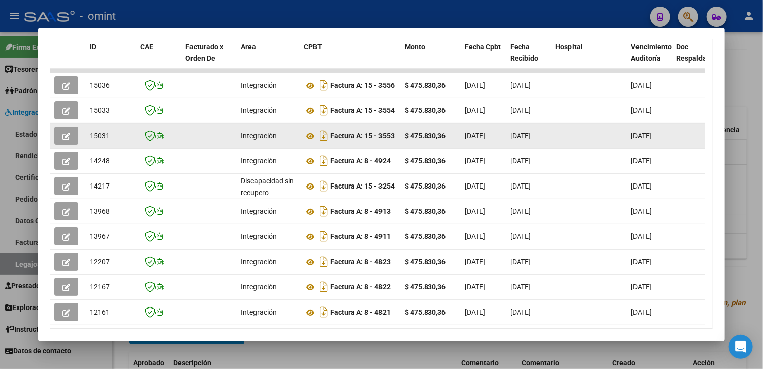
click at [70, 136] on button "button" at bounding box center [66, 135] width 24 height 18
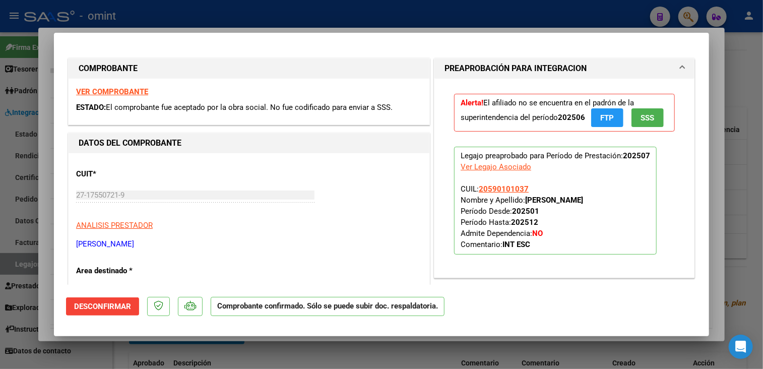
click at [189, 352] on div at bounding box center [381, 184] width 763 height 369
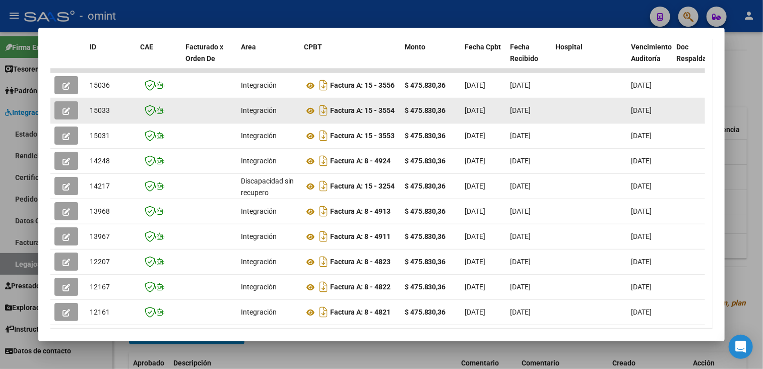
click at [72, 105] on button "button" at bounding box center [66, 110] width 24 height 18
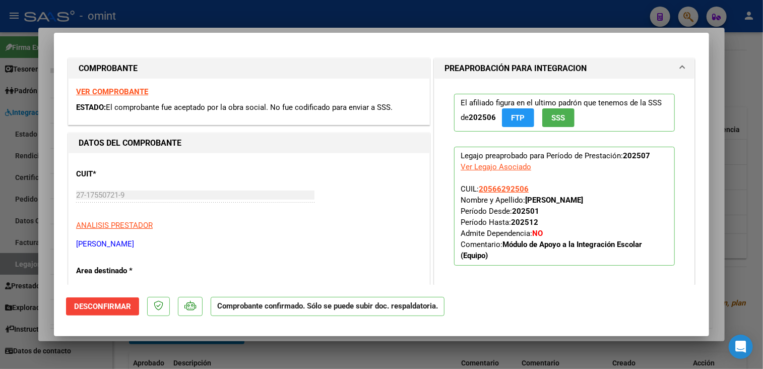
click at [147, 352] on div at bounding box center [381, 184] width 763 height 369
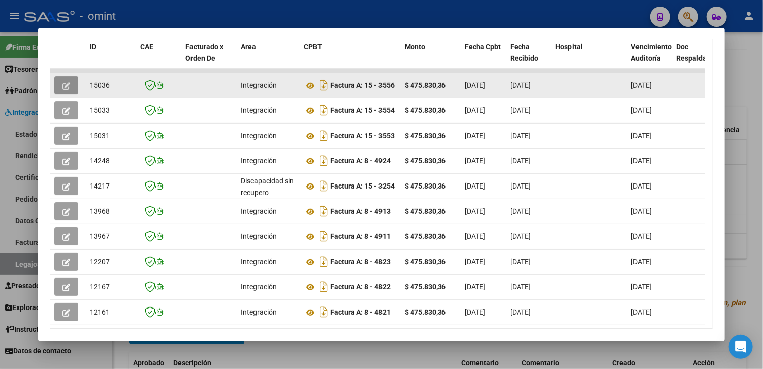
click at [65, 85] on icon "button" at bounding box center [66, 86] width 8 height 8
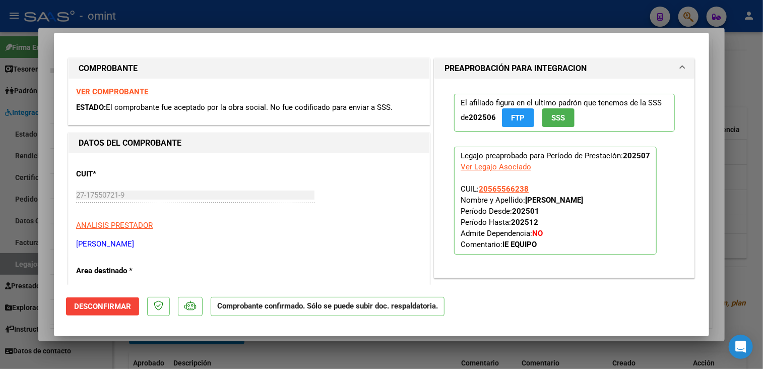
click at [164, 352] on div at bounding box center [381, 184] width 763 height 369
type input "$ 0,00"
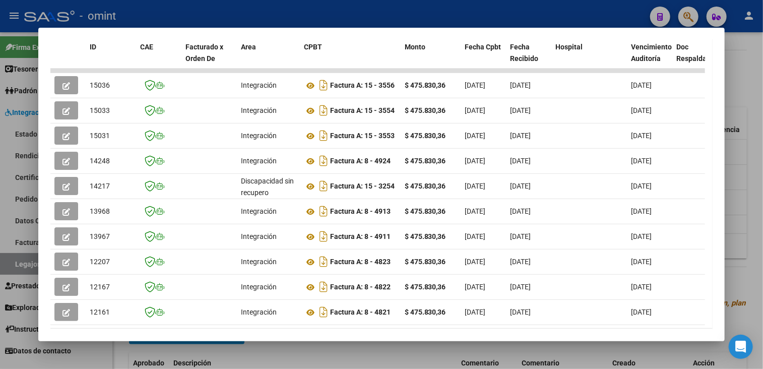
click at [164, 352] on div at bounding box center [381, 184] width 763 height 369
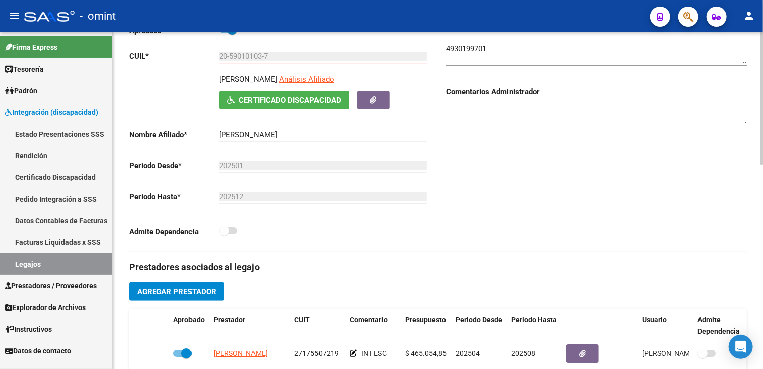
scroll to position [0, 0]
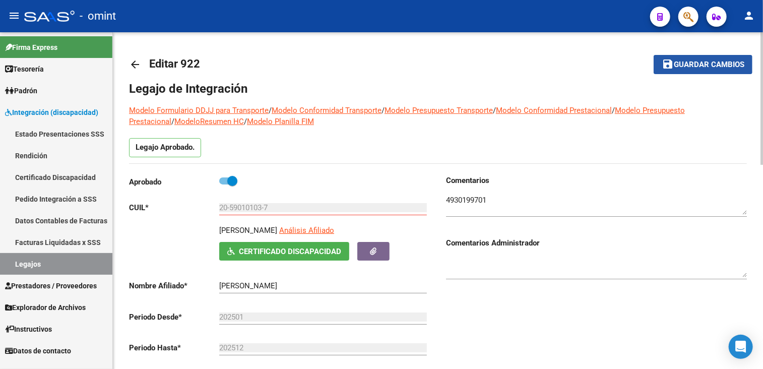
click at [693, 60] on span "Guardar cambios" at bounding box center [709, 64] width 71 height 9
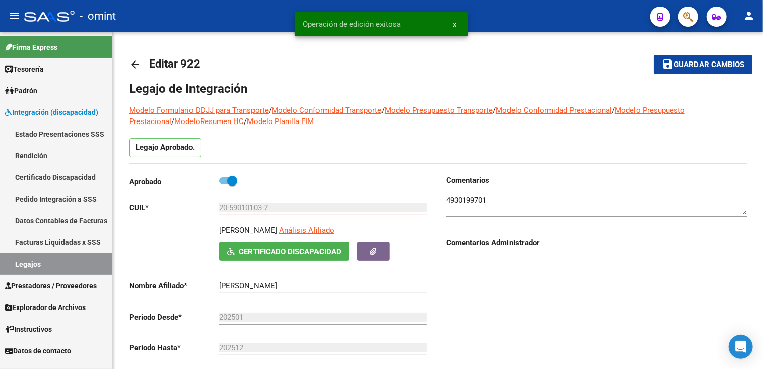
click at [31, 262] on link "Legajos" at bounding box center [56, 264] width 112 height 22
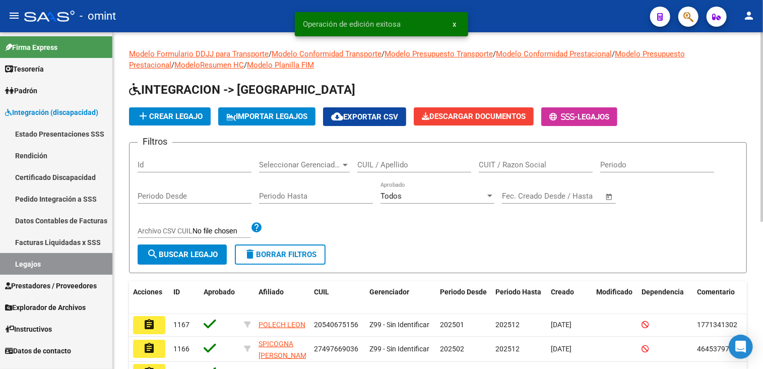
click at [408, 163] on input "CUIL / Apellido" at bounding box center [414, 164] width 114 height 9
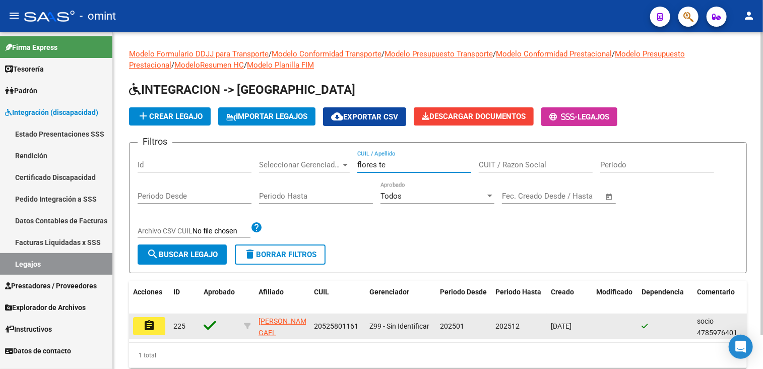
type input "flores te"
click at [144, 322] on mat-icon "assignment" at bounding box center [149, 326] width 12 height 12
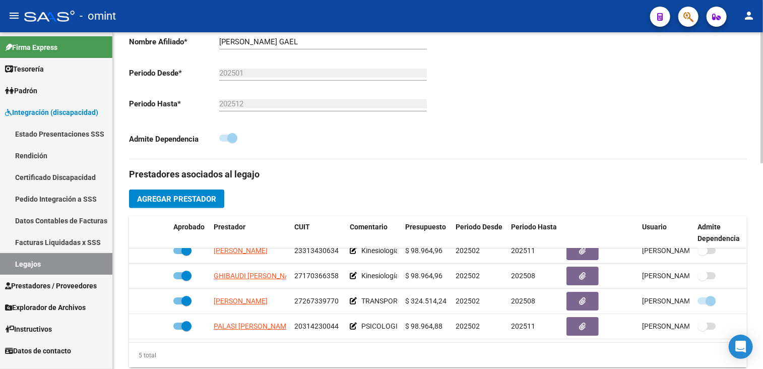
scroll to position [35, 0]
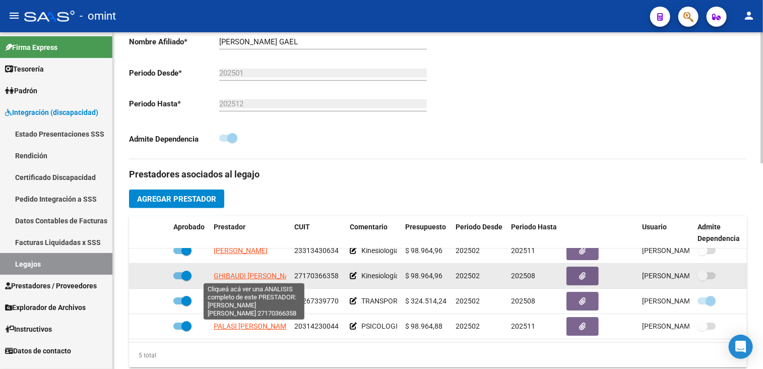
click at [244, 275] on span "GHIBAUDI [PERSON_NAME]" at bounding box center [258, 276] width 88 height 8
type textarea "27170366358"
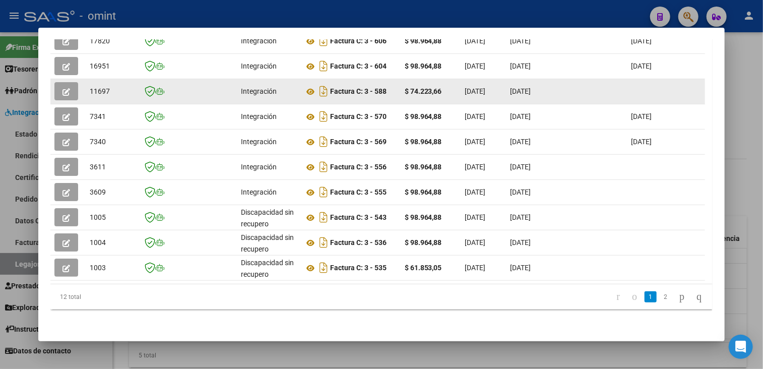
scroll to position [193, 0]
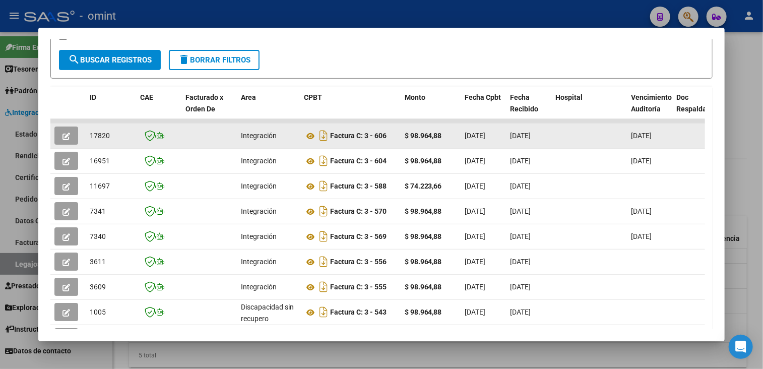
click at [69, 135] on icon "button" at bounding box center [66, 137] width 8 height 8
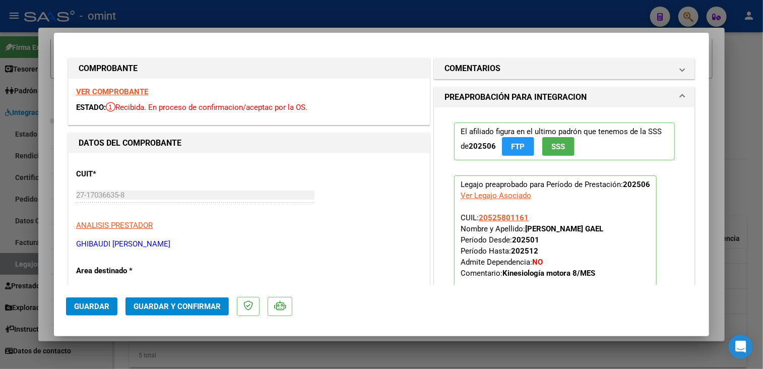
click at [288, 356] on div at bounding box center [381, 184] width 763 height 369
type input "$ 0,00"
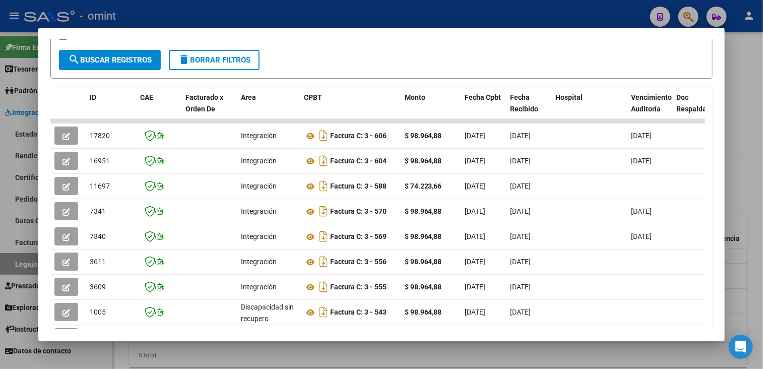
click at [288, 356] on div at bounding box center [381, 184] width 763 height 369
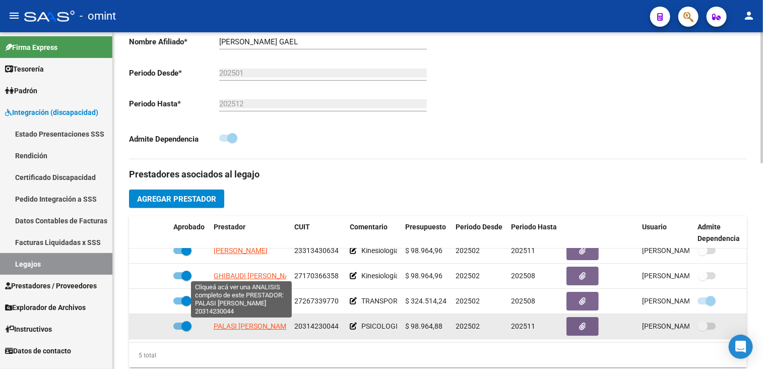
click at [236, 328] on span "PALASI [PERSON_NAME]" at bounding box center [253, 326] width 79 height 8
type textarea "20314230044"
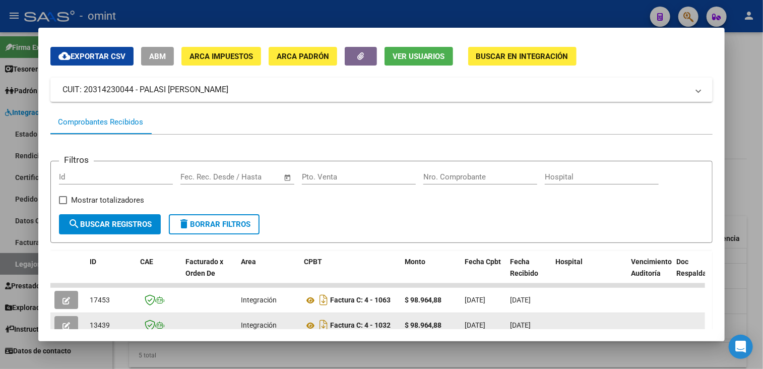
scroll to position [130, 0]
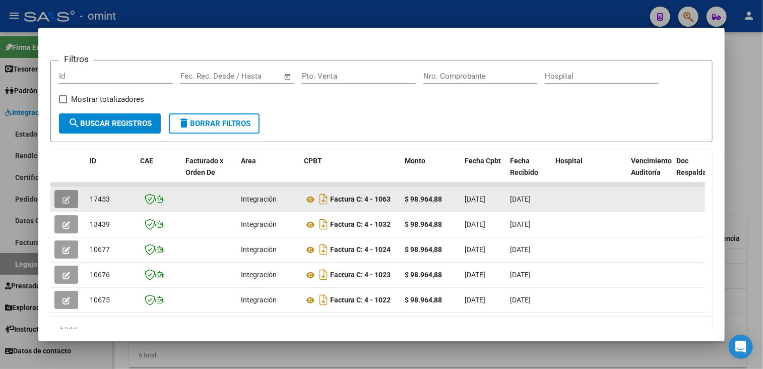
click at [65, 205] on button "button" at bounding box center [66, 199] width 24 height 18
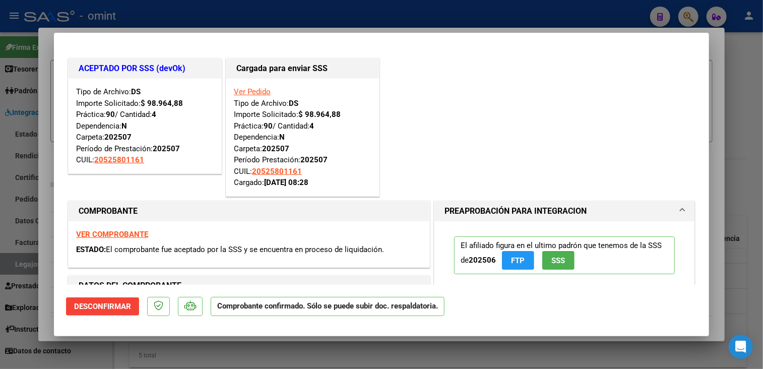
click at [207, 354] on div at bounding box center [381, 184] width 763 height 369
type input "$ 0,00"
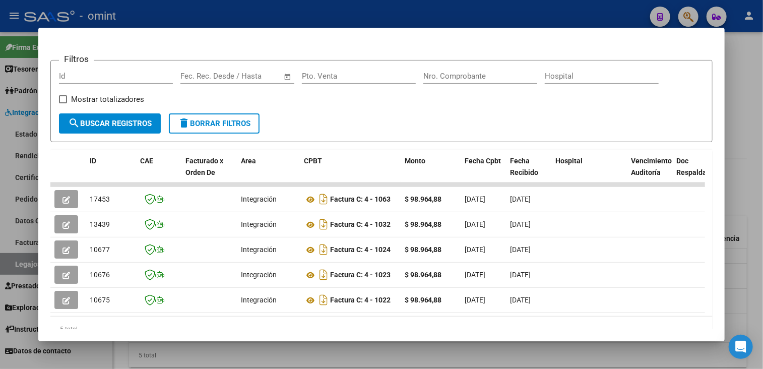
click at [207, 354] on div at bounding box center [381, 184] width 763 height 369
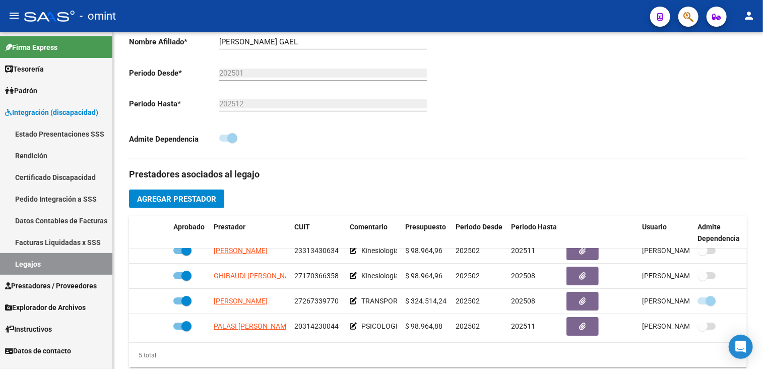
click at [55, 266] on link "Legajos" at bounding box center [56, 264] width 112 height 22
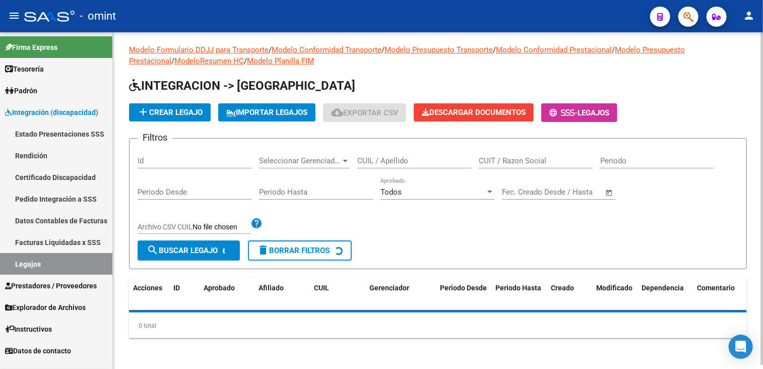
scroll to position [252, 0]
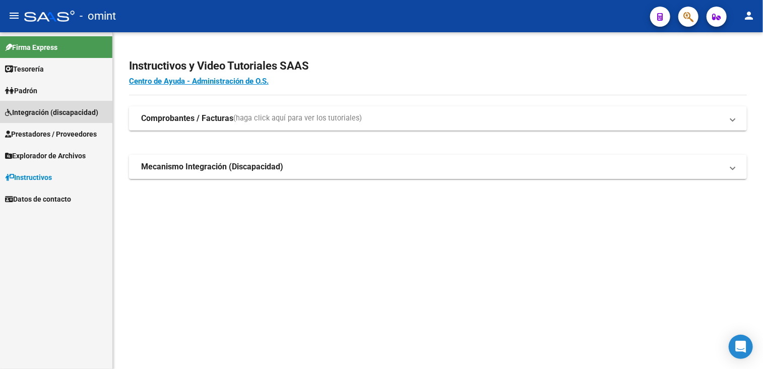
click at [42, 114] on span "Integración (discapacidad)" at bounding box center [51, 112] width 93 height 11
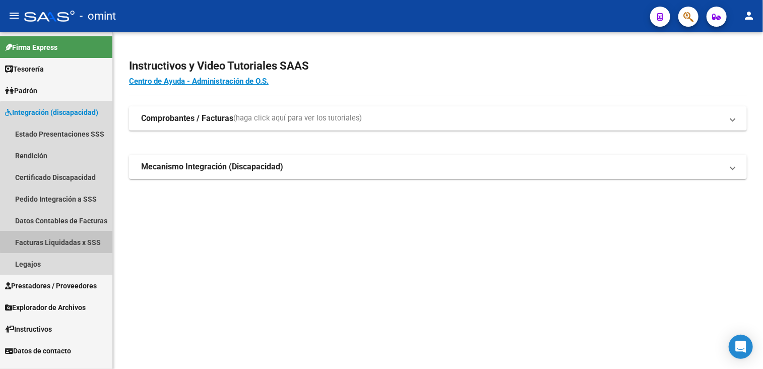
click at [66, 239] on link "Facturas Liquidadas x SSS" at bounding box center [56, 242] width 112 height 22
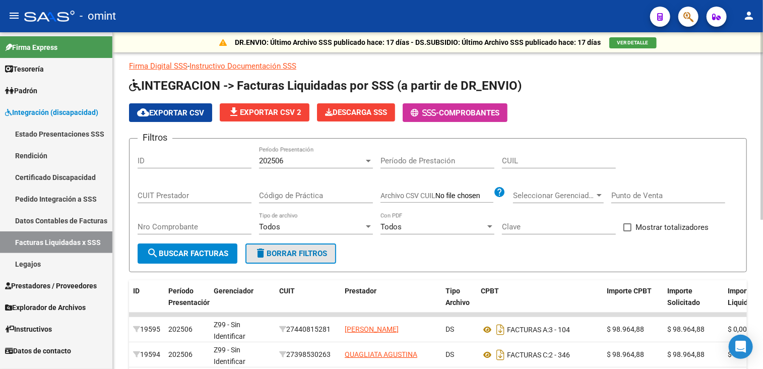
click at [328, 259] on button "delete Borrar Filtros" at bounding box center [290, 253] width 91 height 20
click at [140, 192] on input "CUIT Prestador" at bounding box center [195, 195] width 114 height 9
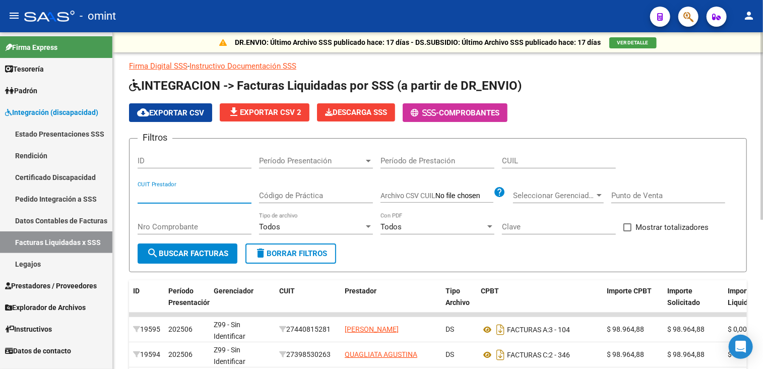
paste input "20-31544898-1"
type input "20-31544898-1"
click at [184, 257] on button "search Buscar Facturas" at bounding box center [188, 253] width 100 height 20
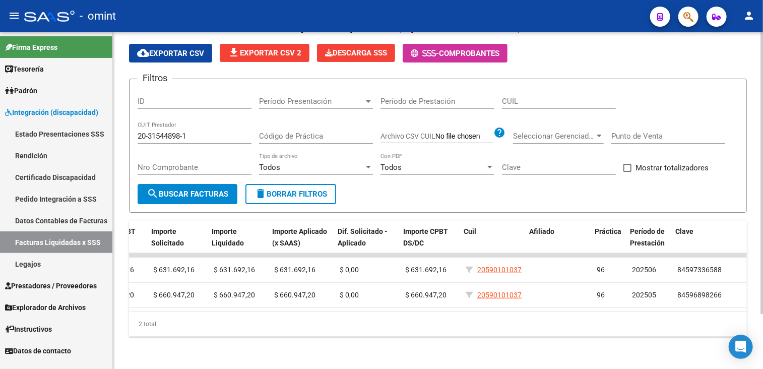
scroll to position [0, 516]
